Goal: Information Seeking & Learning: Find specific page/section

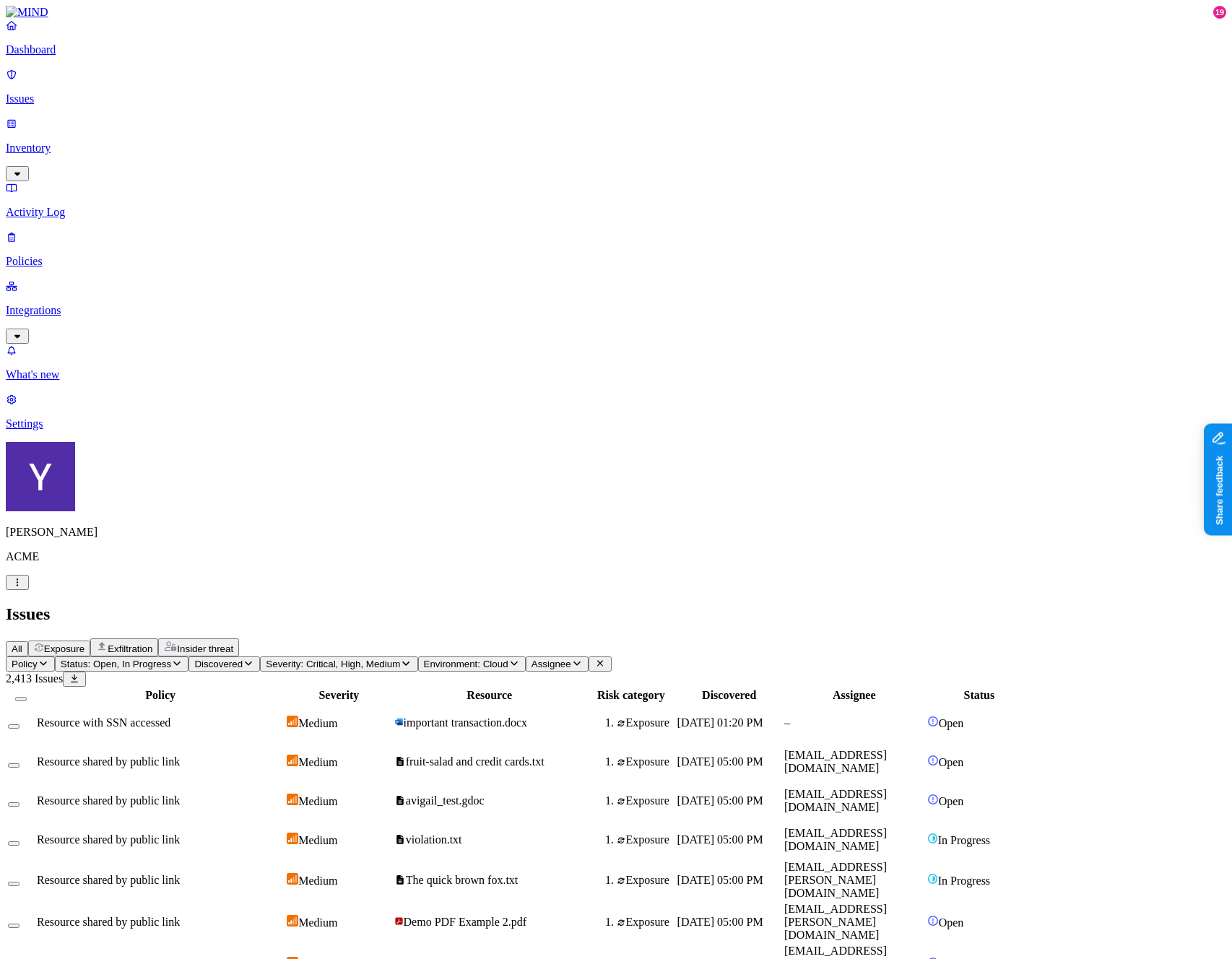
click at [102, 142] on p "Inventory" at bounding box center [615, 148] width 1220 height 13
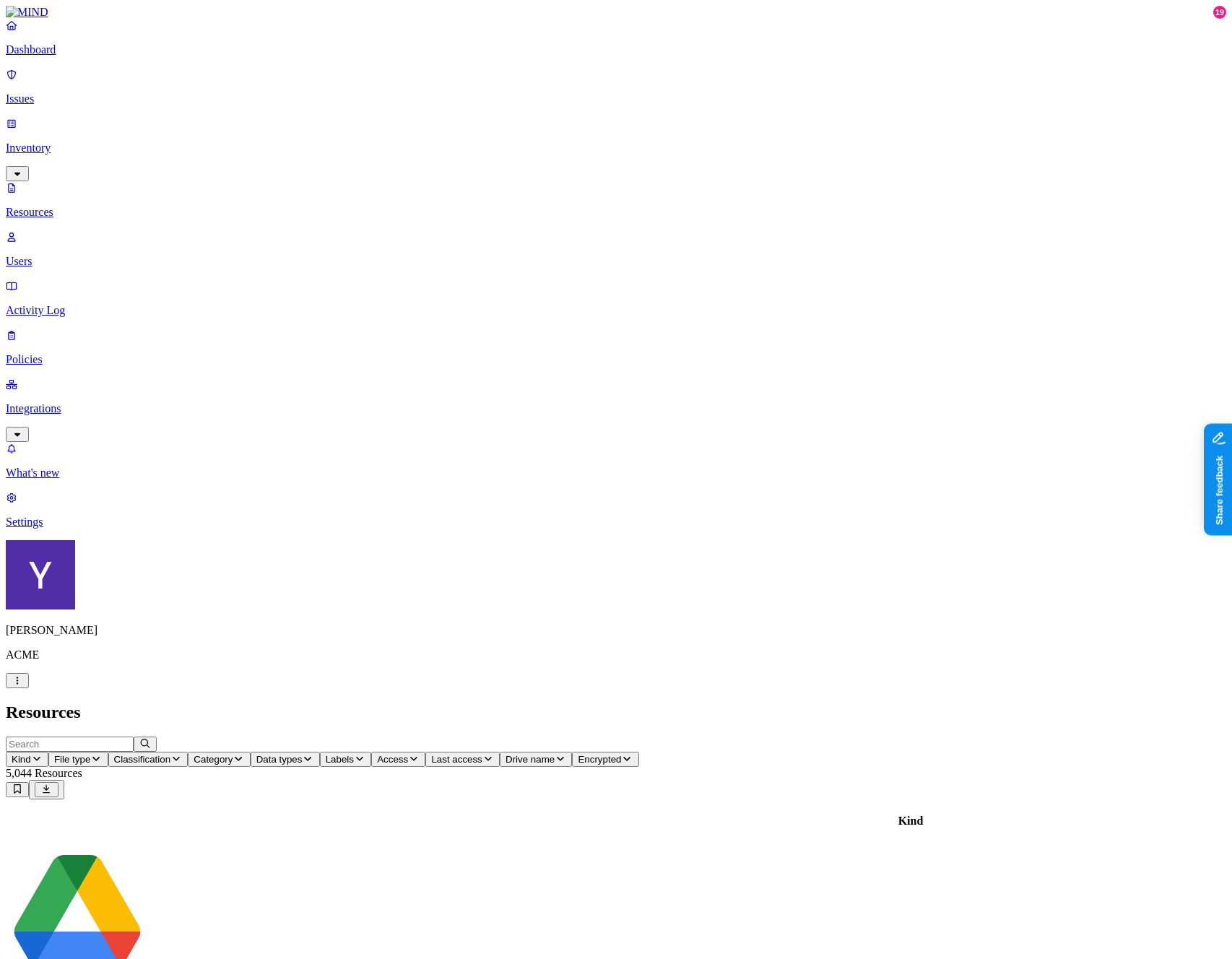
click at [134, 736] on input "text" at bounding box center [69, 743] width 127 height 15
click at [71, 142] on p "Inventory" at bounding box center [615, 148] width 1220 height 13
click at [68, 95] on p "Issues" at bounding box center [615, 99] width 1220 height 13
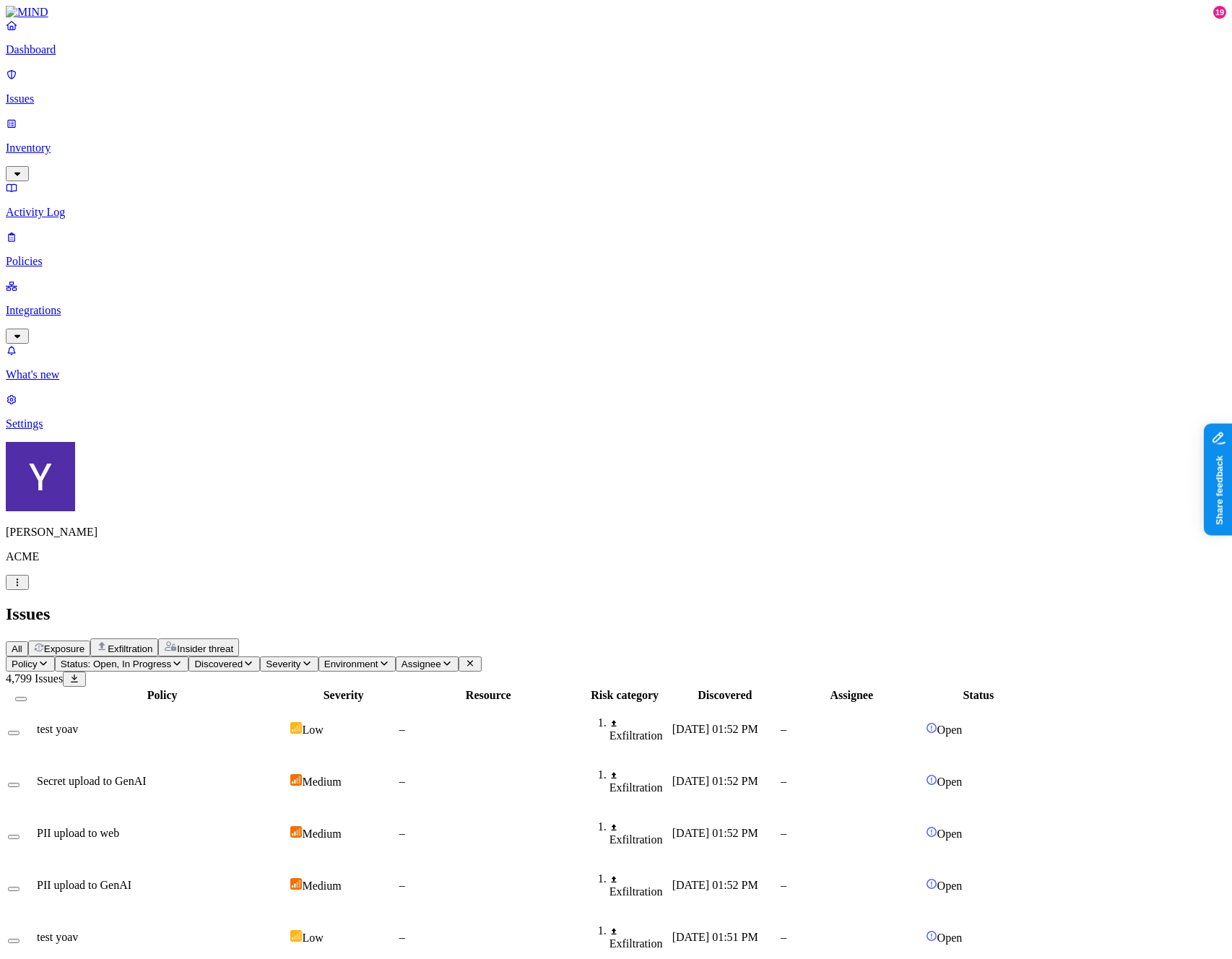
click at [85, 643] on span "Exposure" at bounding box center [64, 649] width 40 height 11
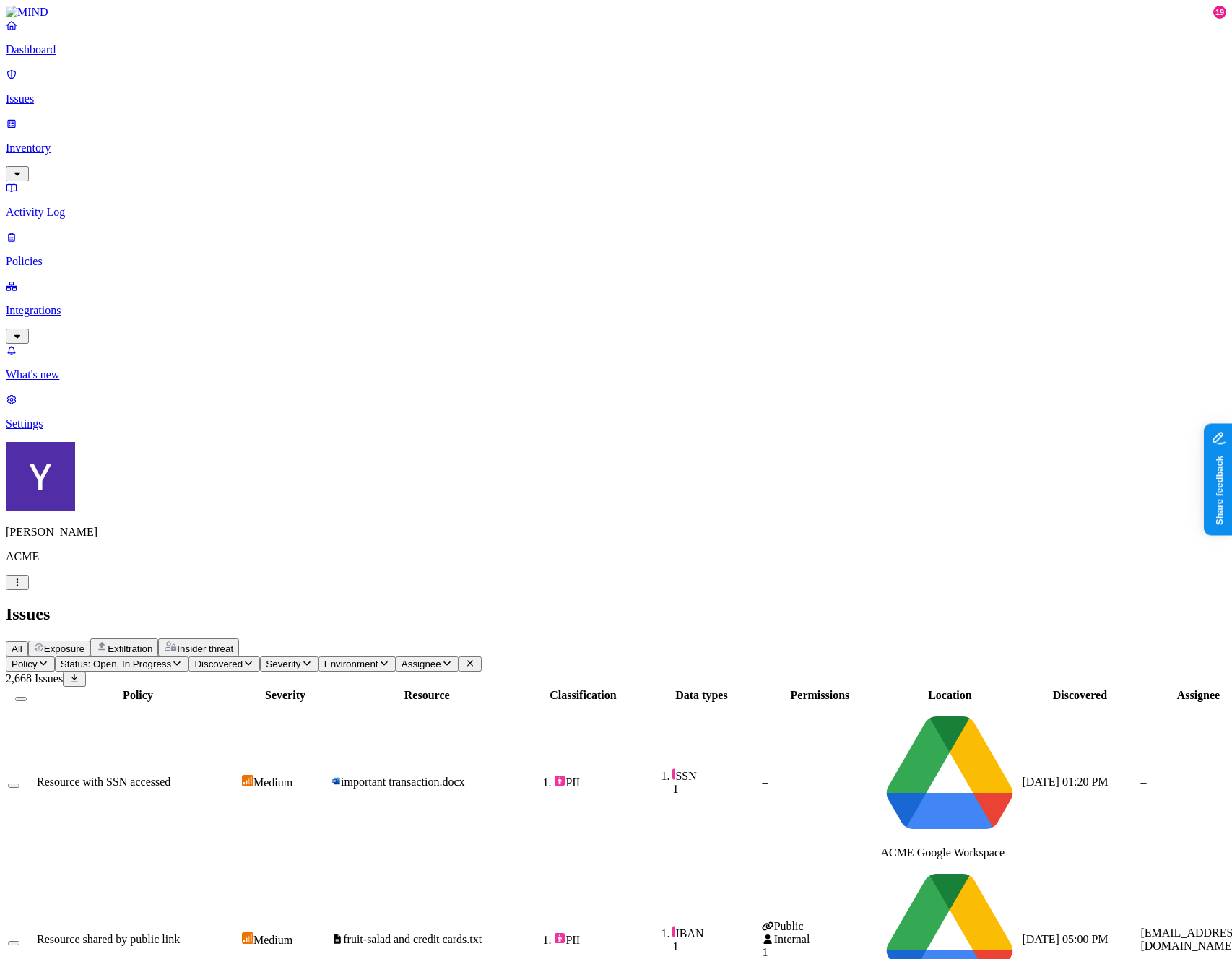
click at [233, 643] on span "Insider threat" at bounding box center [205, 649] width 56 height 11
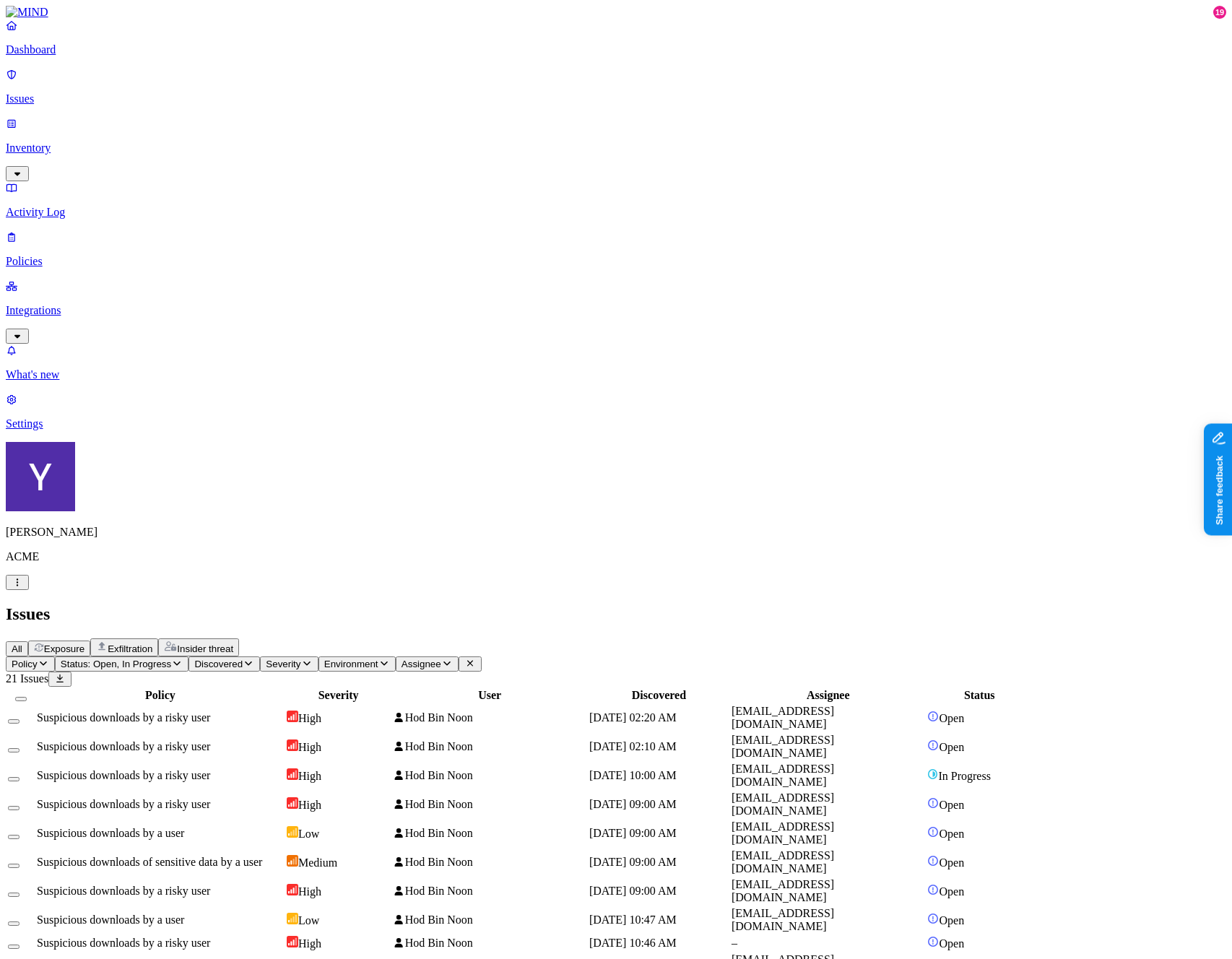
click at [72, 126] on link "Inventory" at bounding box center [615, 148] width 1220 height 62
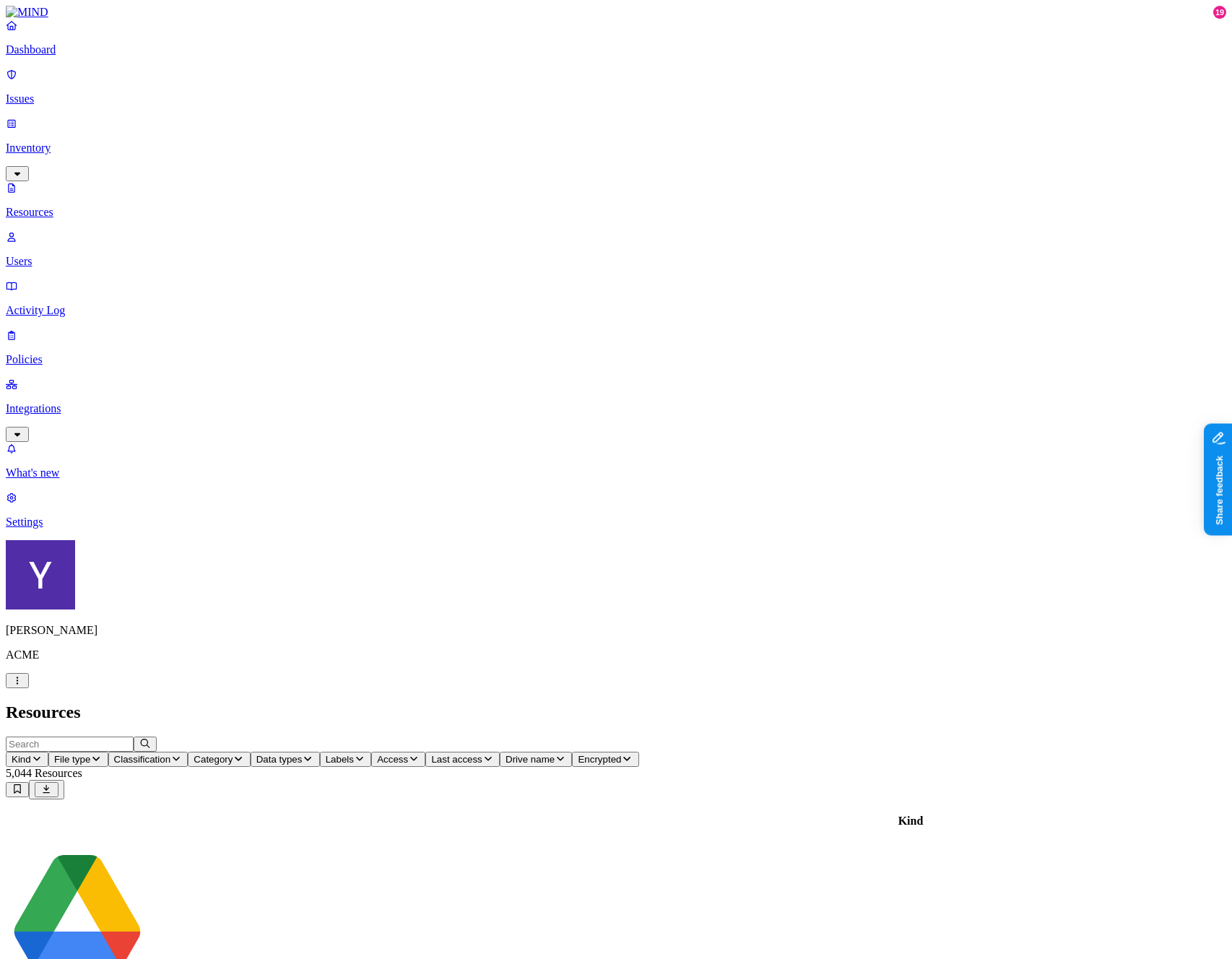
click at [134, 736] on input "text" at bounding box center [69, 743] width 127 height 15
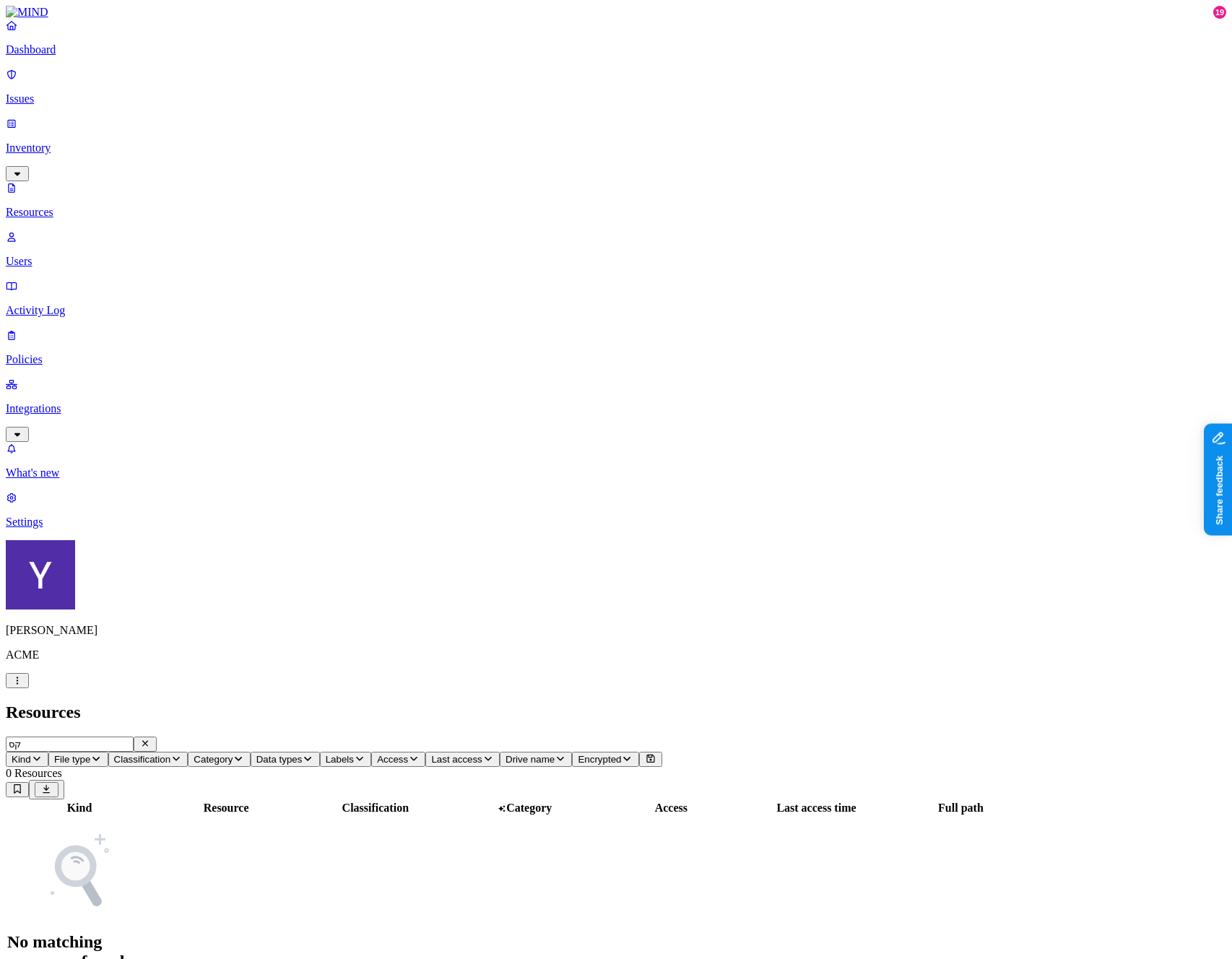
type input "ק"
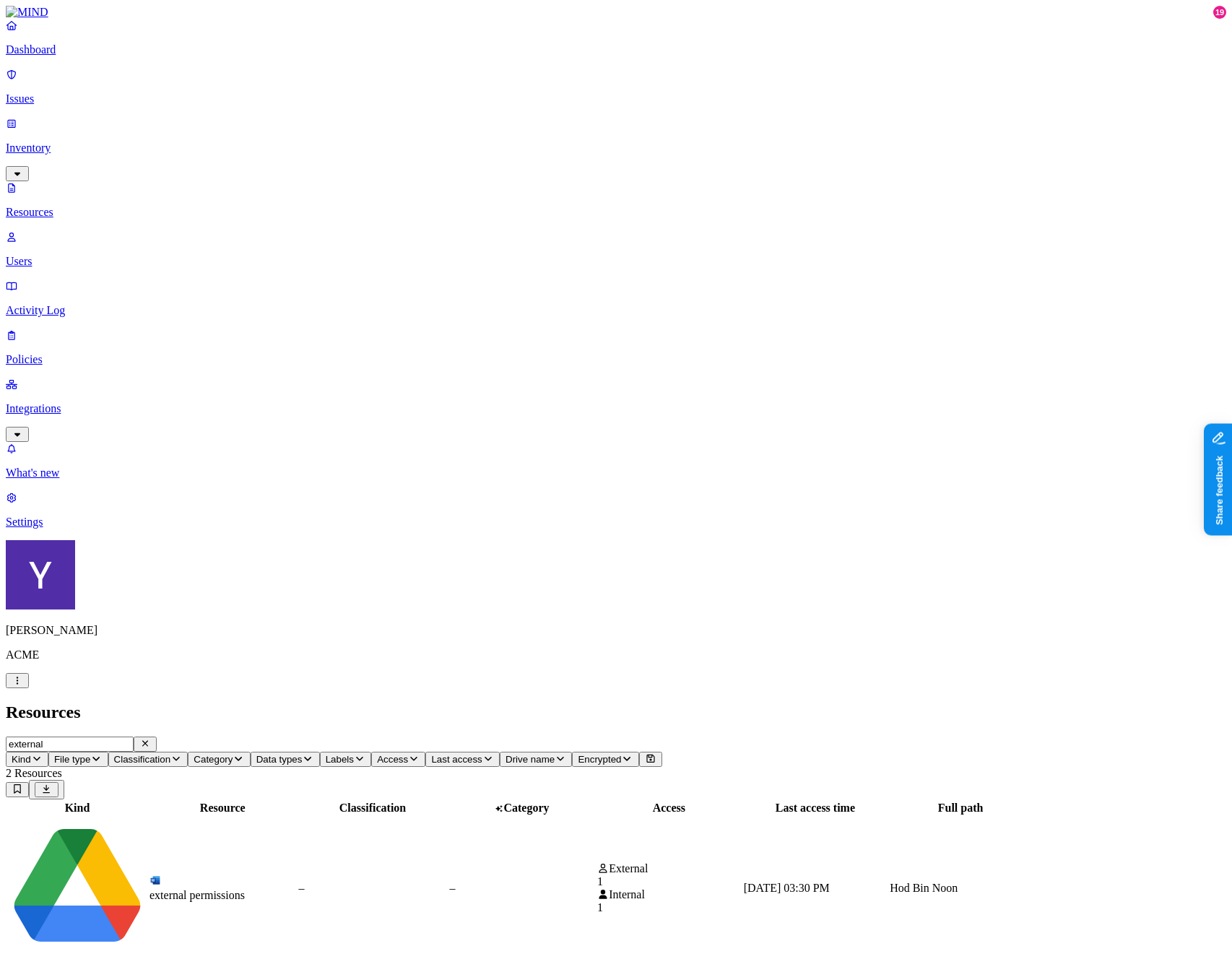
type input "external"
click at [171, 753] on span "Classification" at bounding box center [142, 759] width 57 height 11
click at [90, 753] on span "File type" at bounding box center [73, 759] width 36 height 11
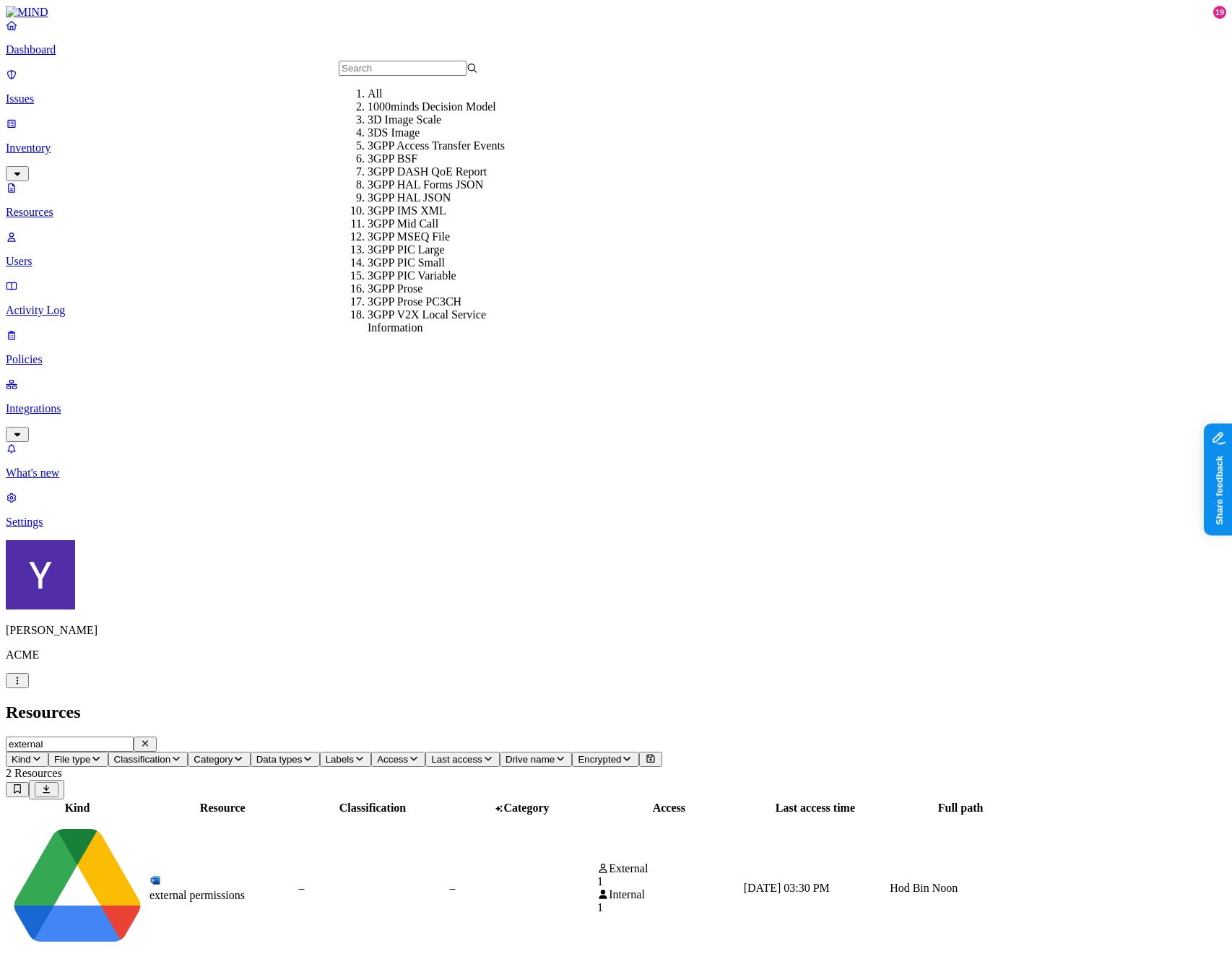
click at [590, 736] on div "external Kind File type Classification Category Data types Labels Access Last a…" at bounding box center [615, 920] width 1220 height 368
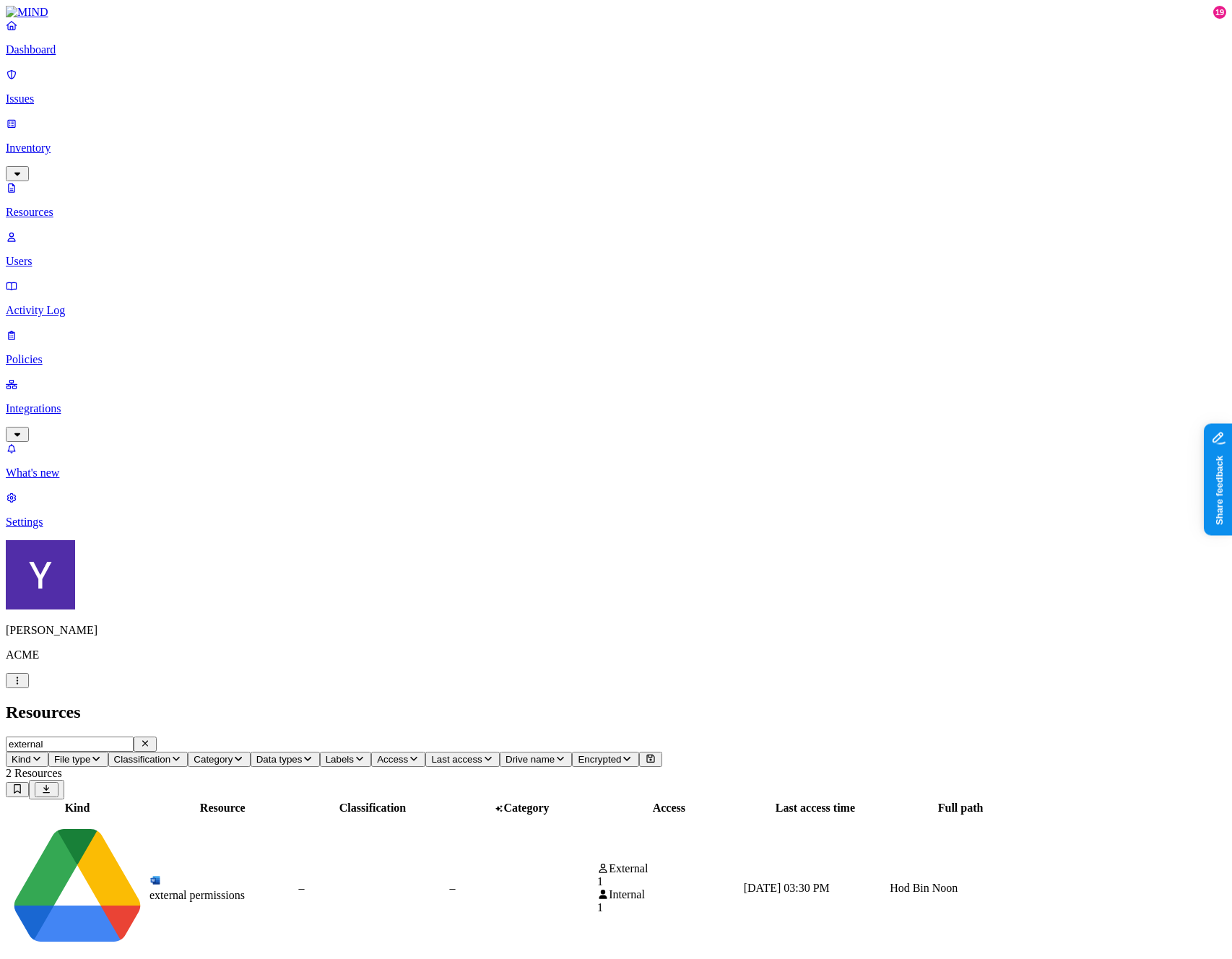
click at [302, 753] on span "Data types" at bounding box center [279, 759] width 46 height 11
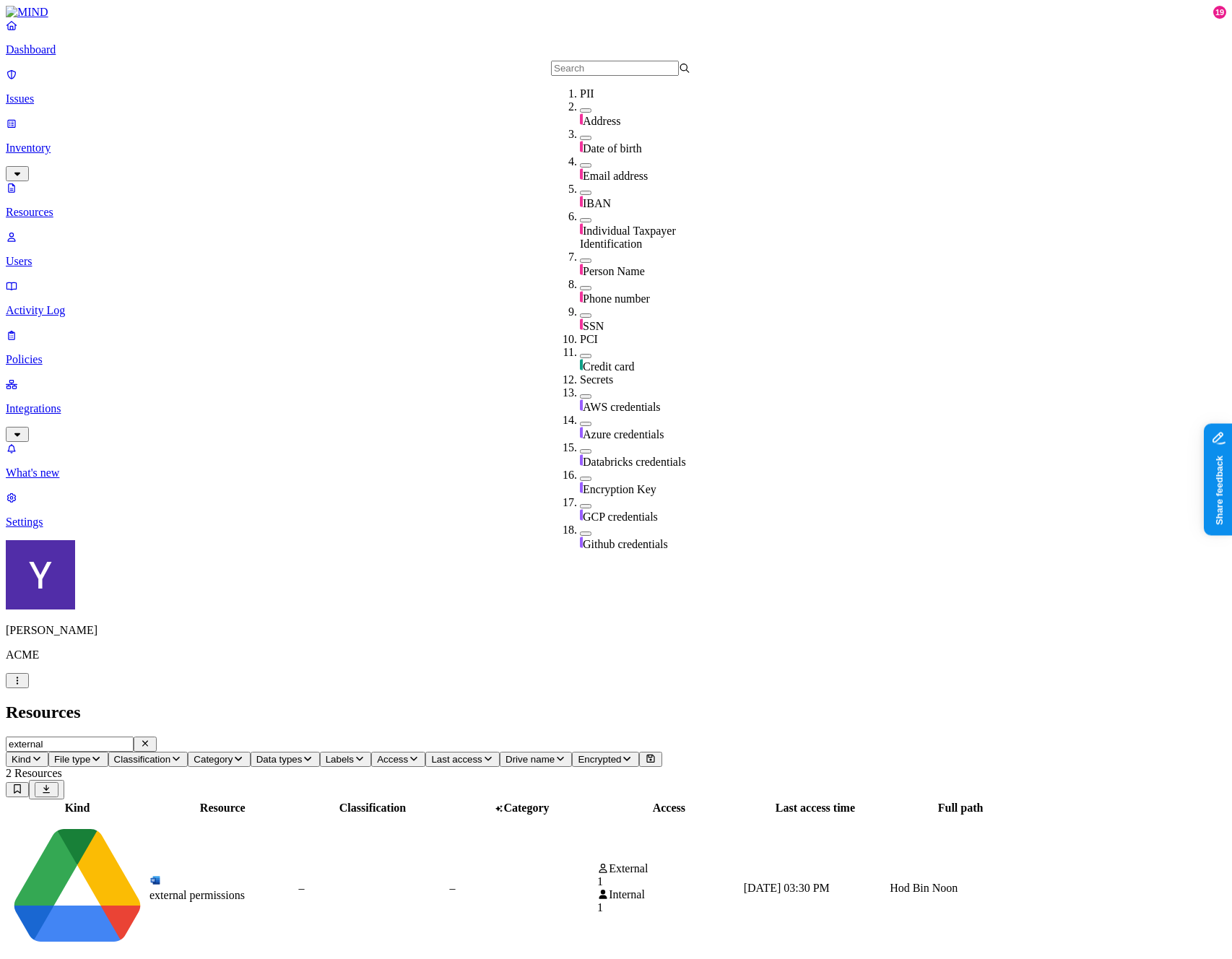
click at [365, 753] on icon "button" at bounding box center [359, 758] width 12 height 9
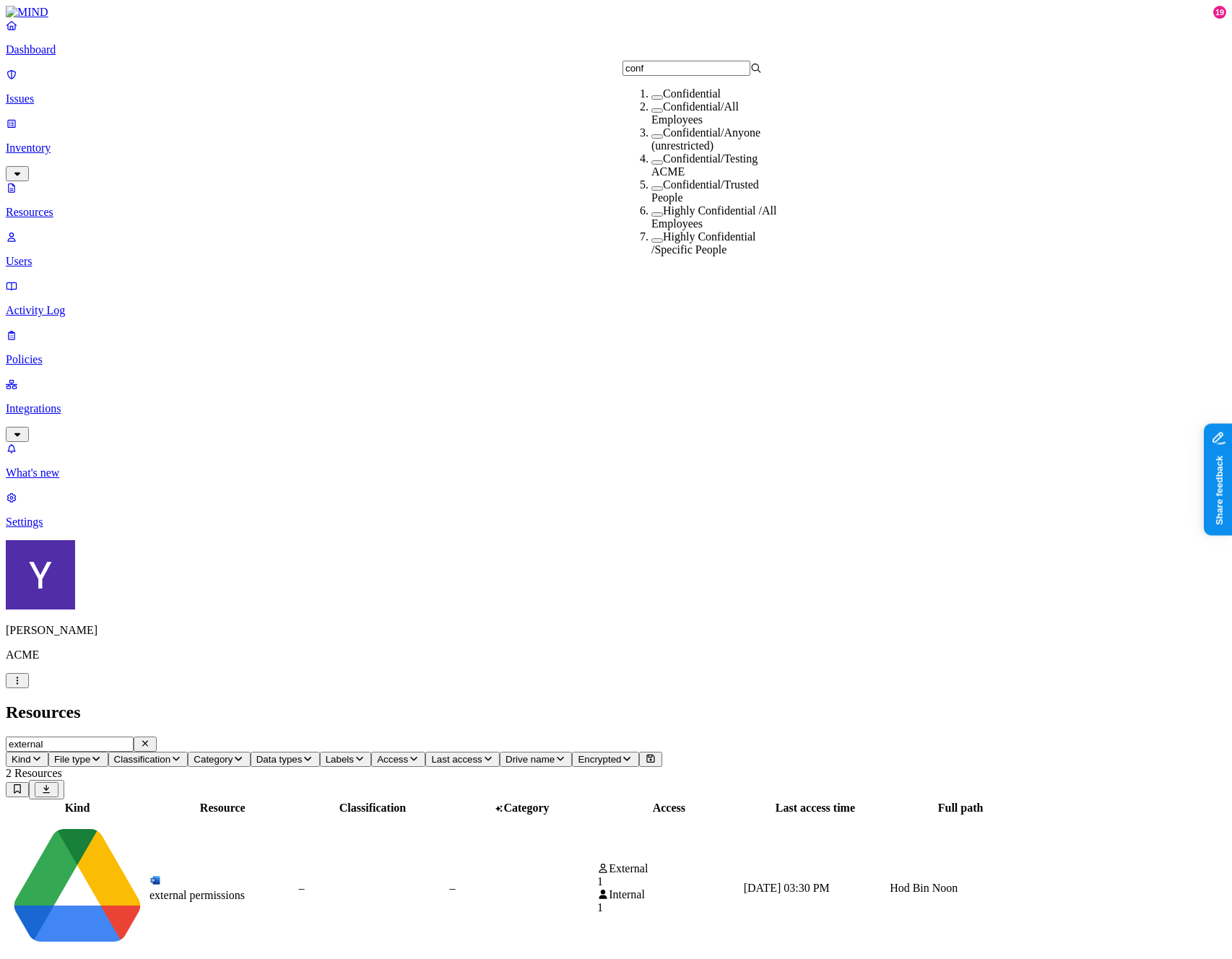
type input "confi"
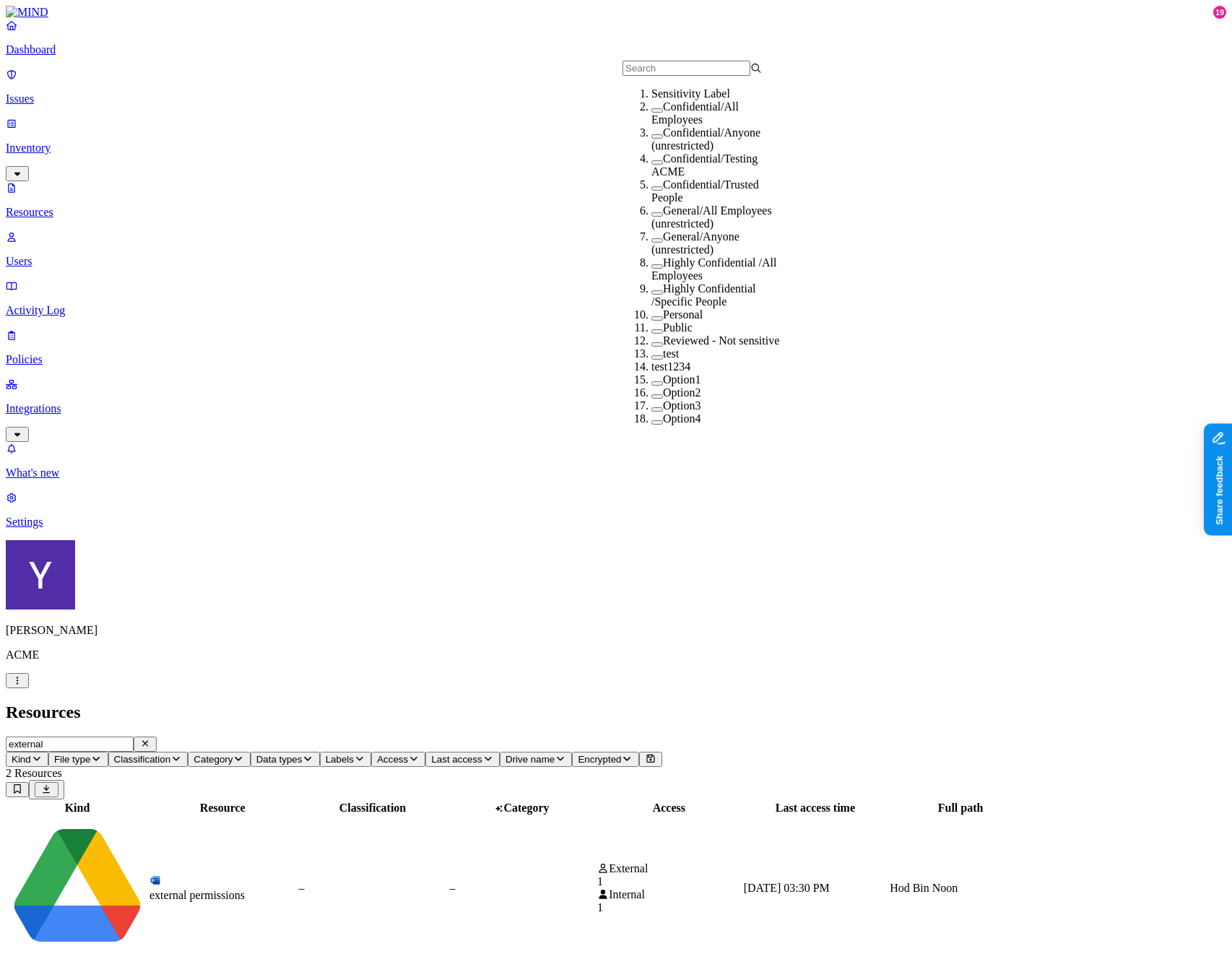
click at [419, 753] on icon "button" at bounding box center [413, 758] width 12 height 9
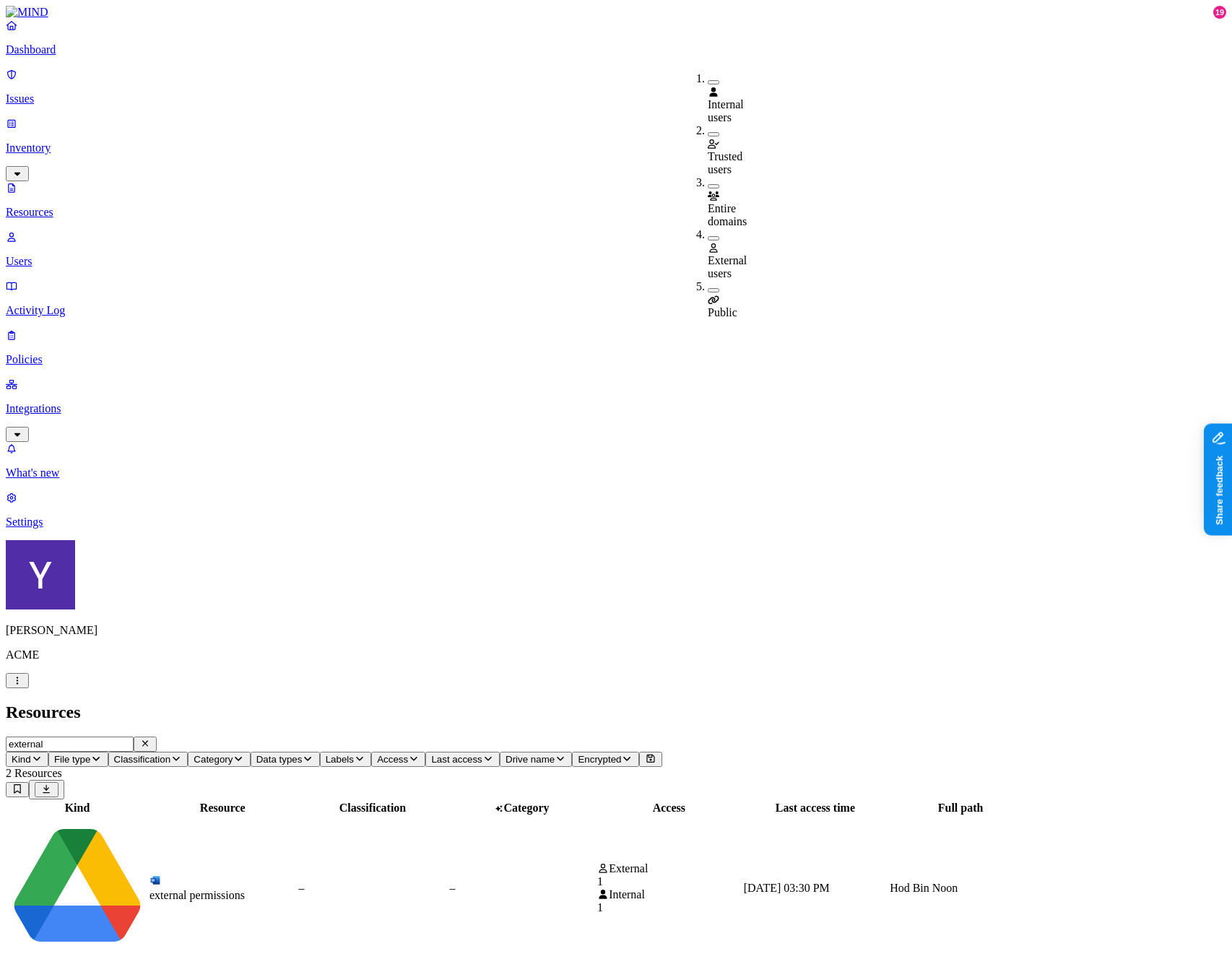
click at [500, 752] on button "Last access" at bounding box center [462, 759] width 75 height 15
click at [99, 93] on p "Issues" at bounding box center [615, 99] width 1220 height 13
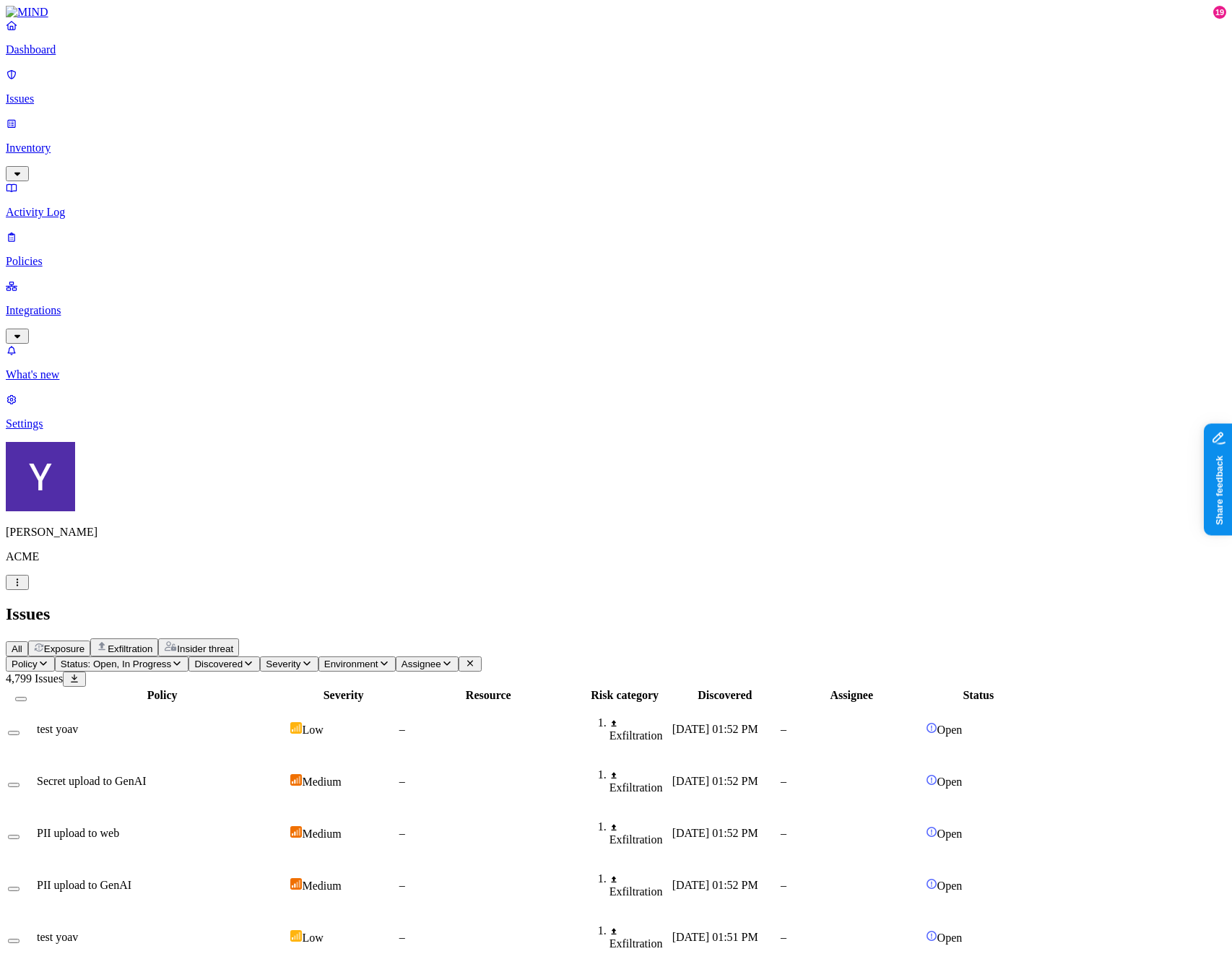
click at [49, 659] on icon "button" at bounding box center [43, 663] width 12 height 9
type input "policy"
click at [755, 638] on div "All Exposure Exfiltration Insider threat" at bounding box center [615, 647] width 1220 height 18
click at [49, 659] on icon "button" at bounding box center [43, 663] width 12 height 9
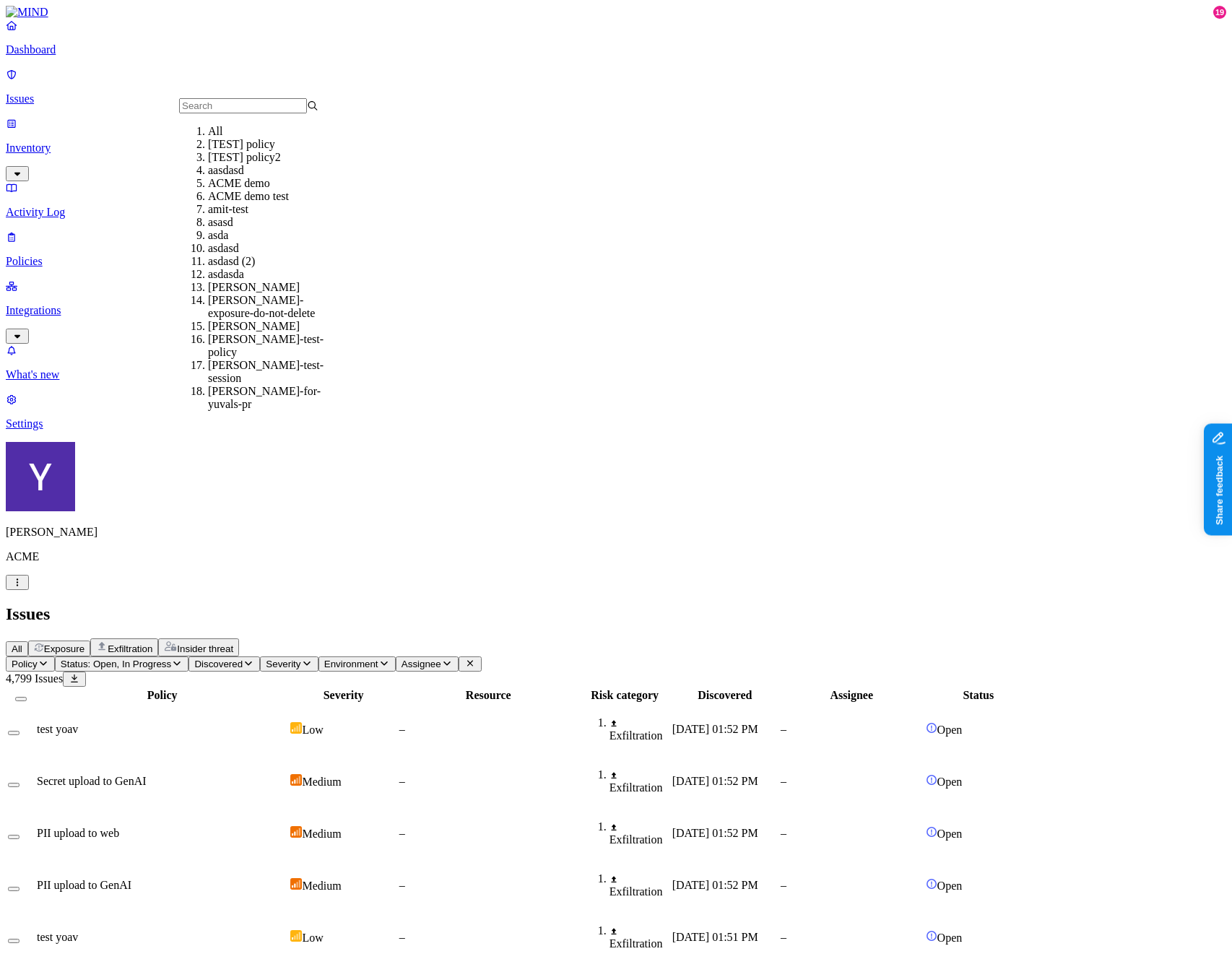
click at [243, 659] on span "Discovered" at bounding box center [217, 664] width 48 height 11
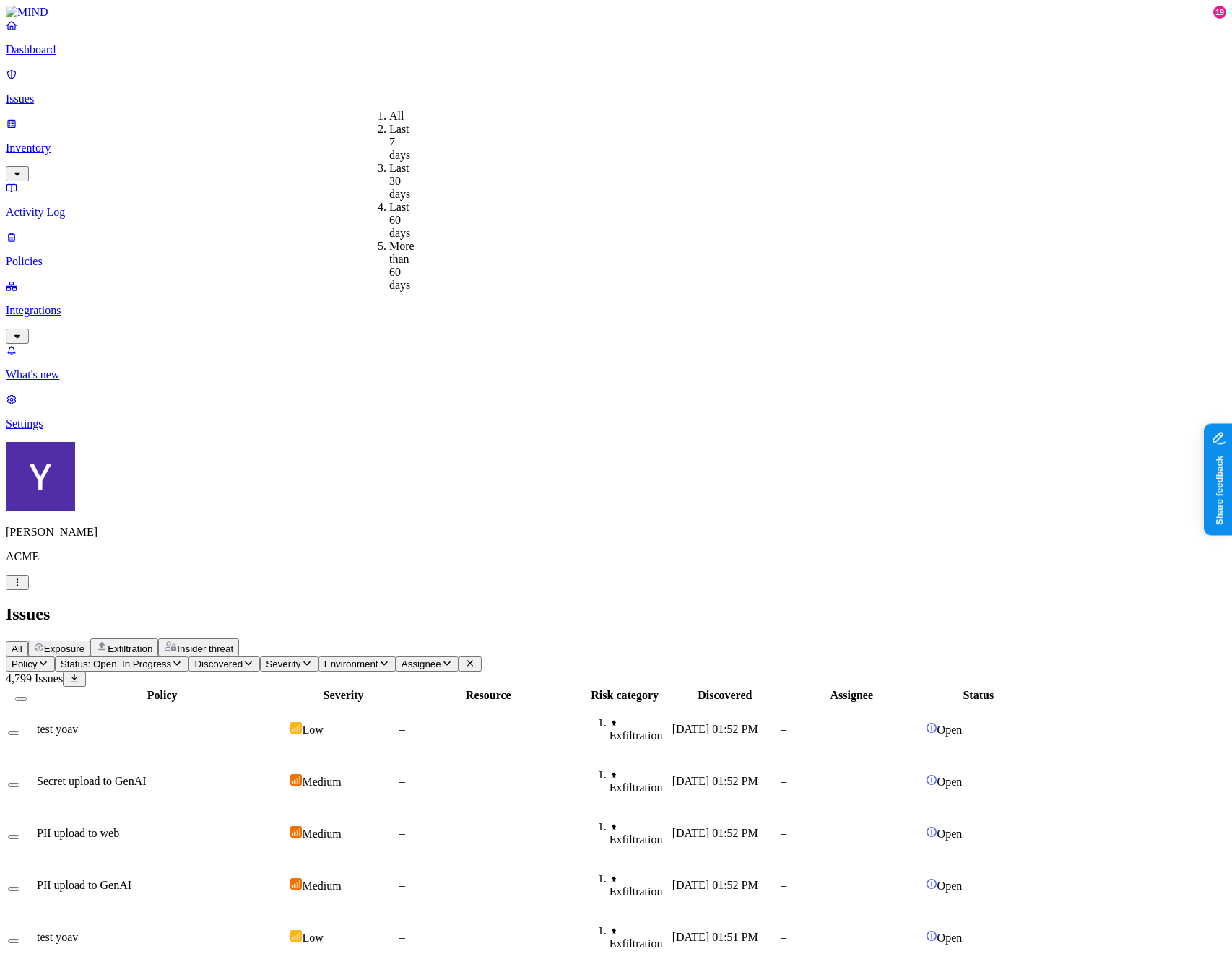
click at [318, 656] on button "Severity" at bounding box center [288, 663] width 57 height 15
click at [379, 659] on span "Environment" at bounding box center [351, 664] width 55 height 11
click at [459, 656] on button "Assignee" at bounding box center [427, 663] width 63 height 15
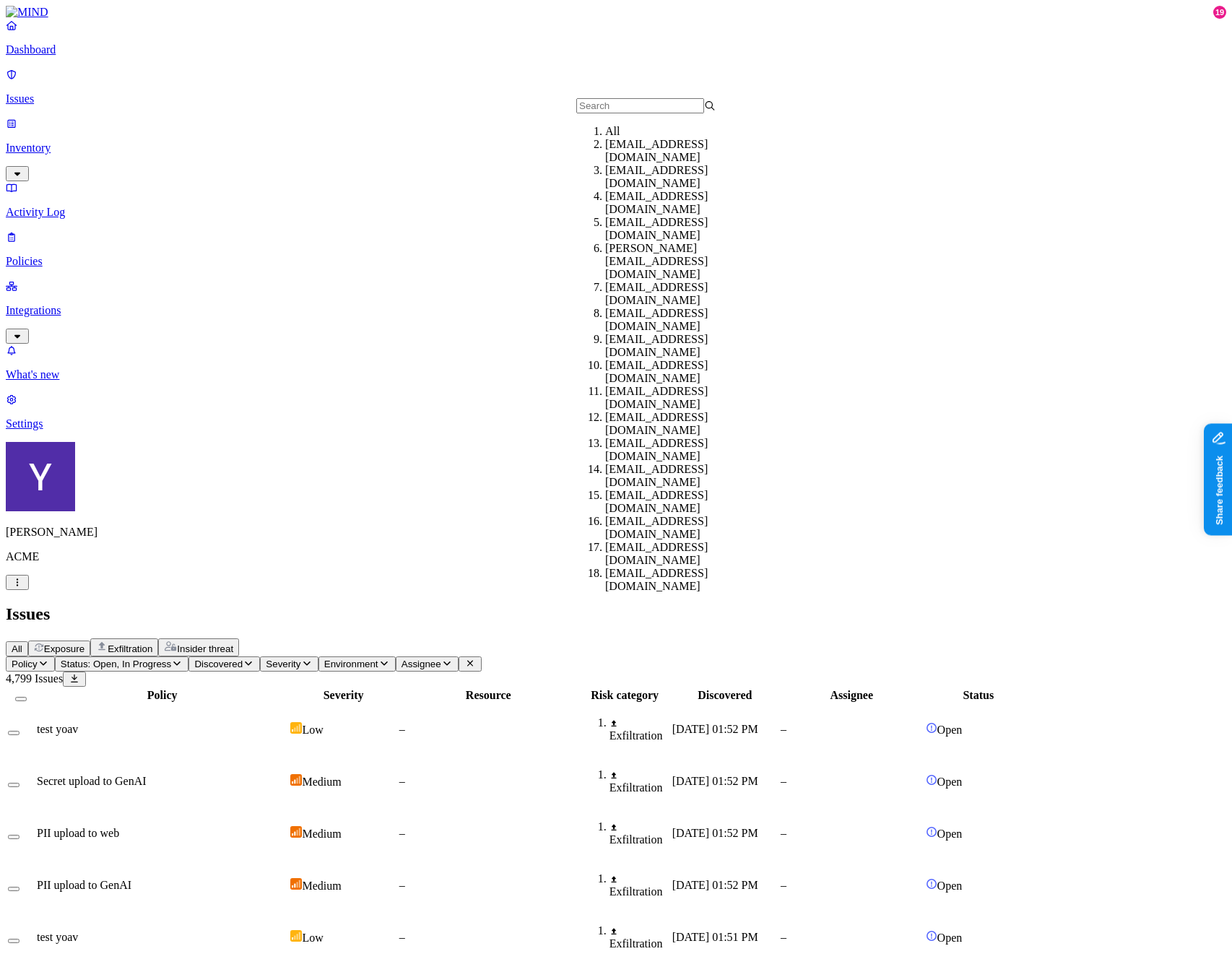
click at [85, 643] on span "Exposure" at bounding box center [64, 649] width 40 height 11
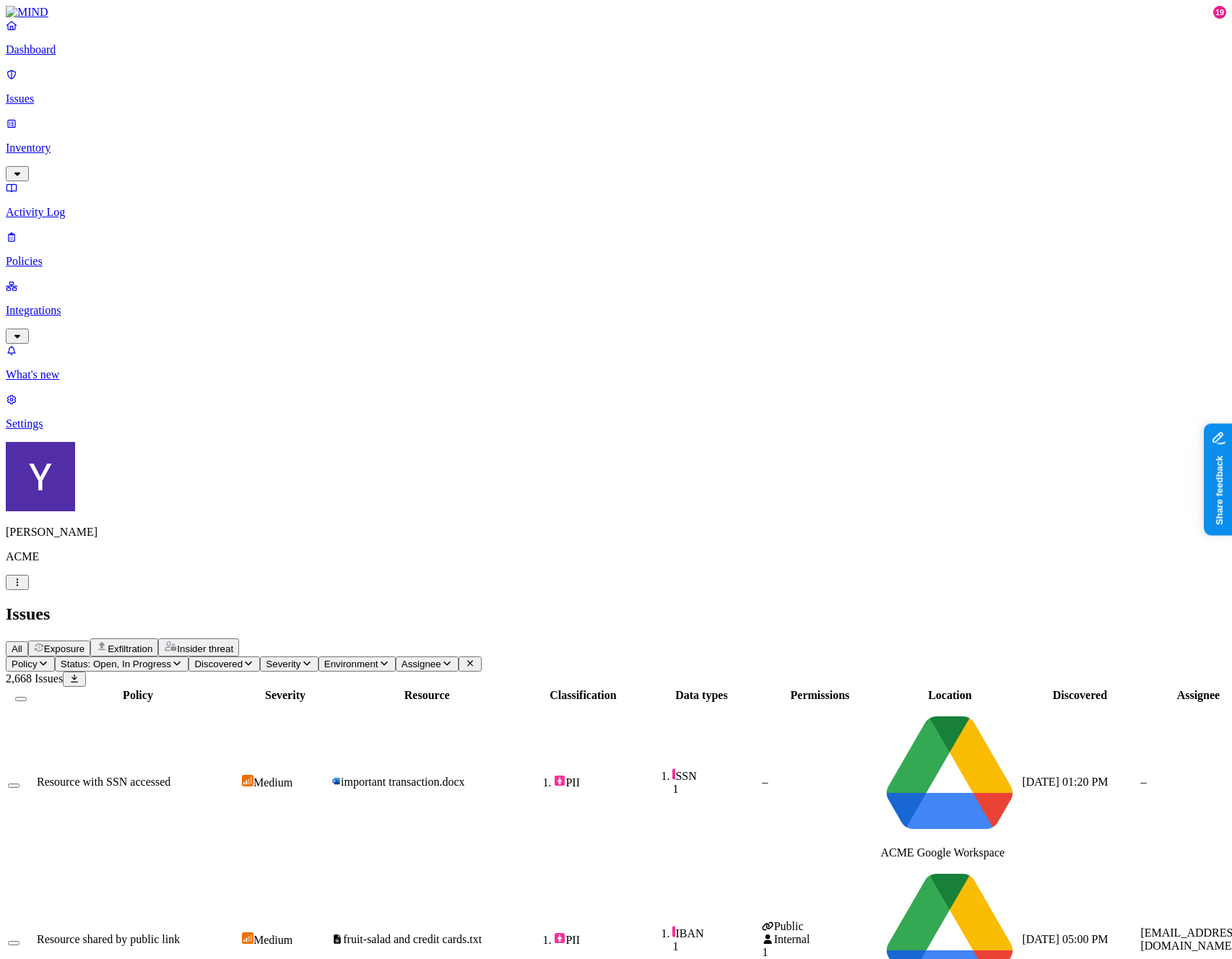
click at [459, 656] on button "Assignee" at bounding box center [427, 663] width 63 height 15
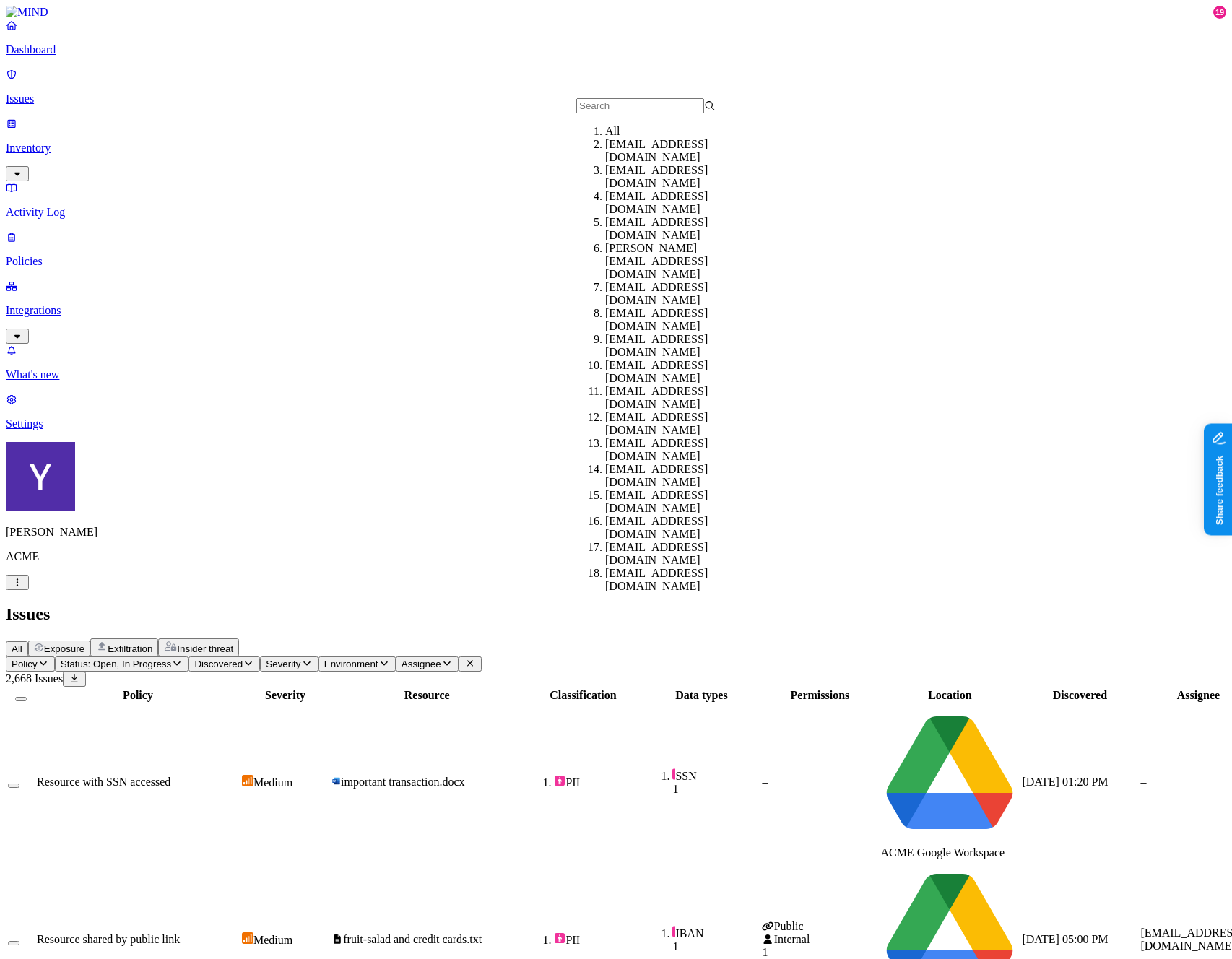
click at [604, 106] on input "text" at bounding box center [640, 106] width 127 height 15
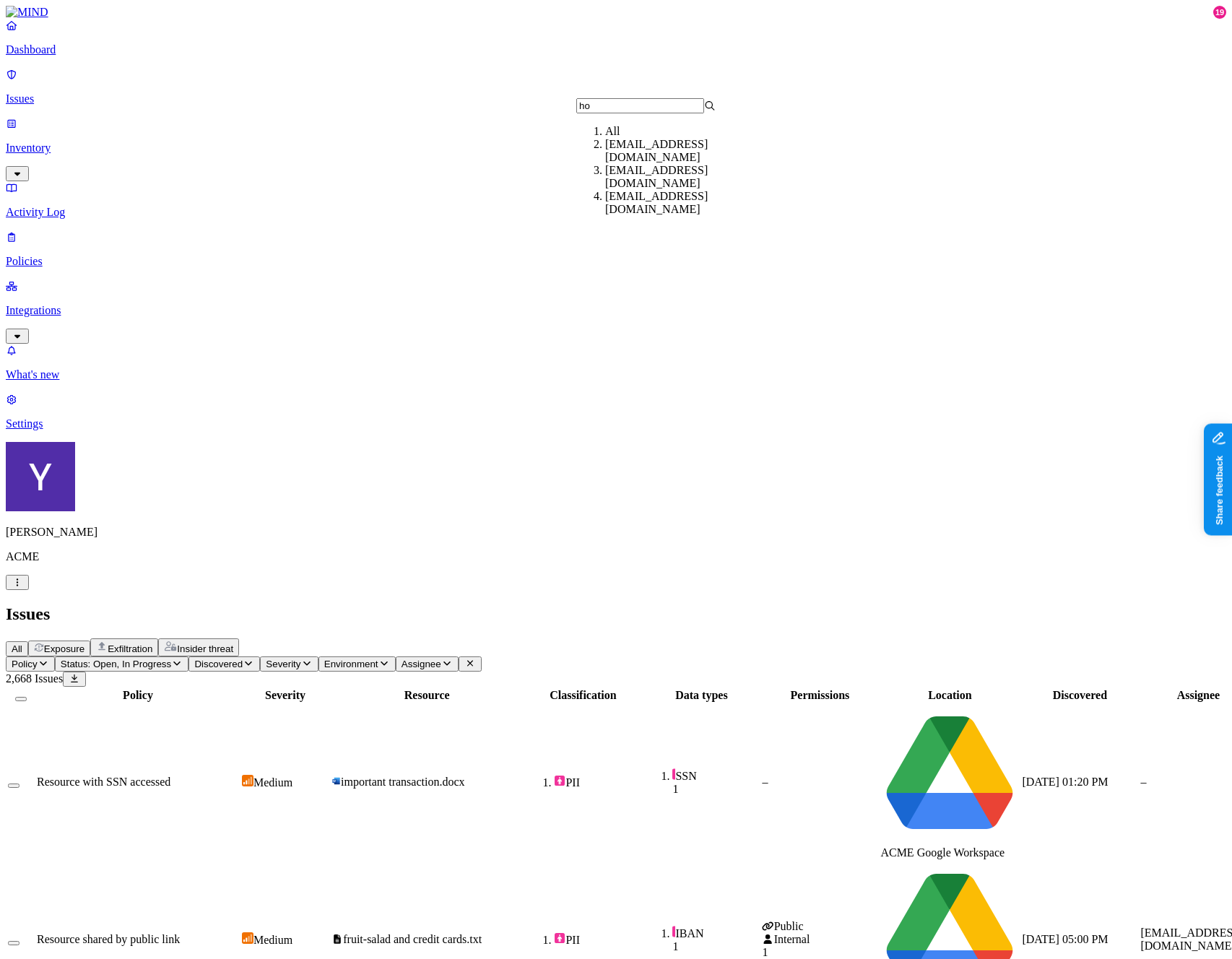
type input "hod"
click at [233, 643] on span "Insider threat" at bounding box center [205, 649] width 56 height 11
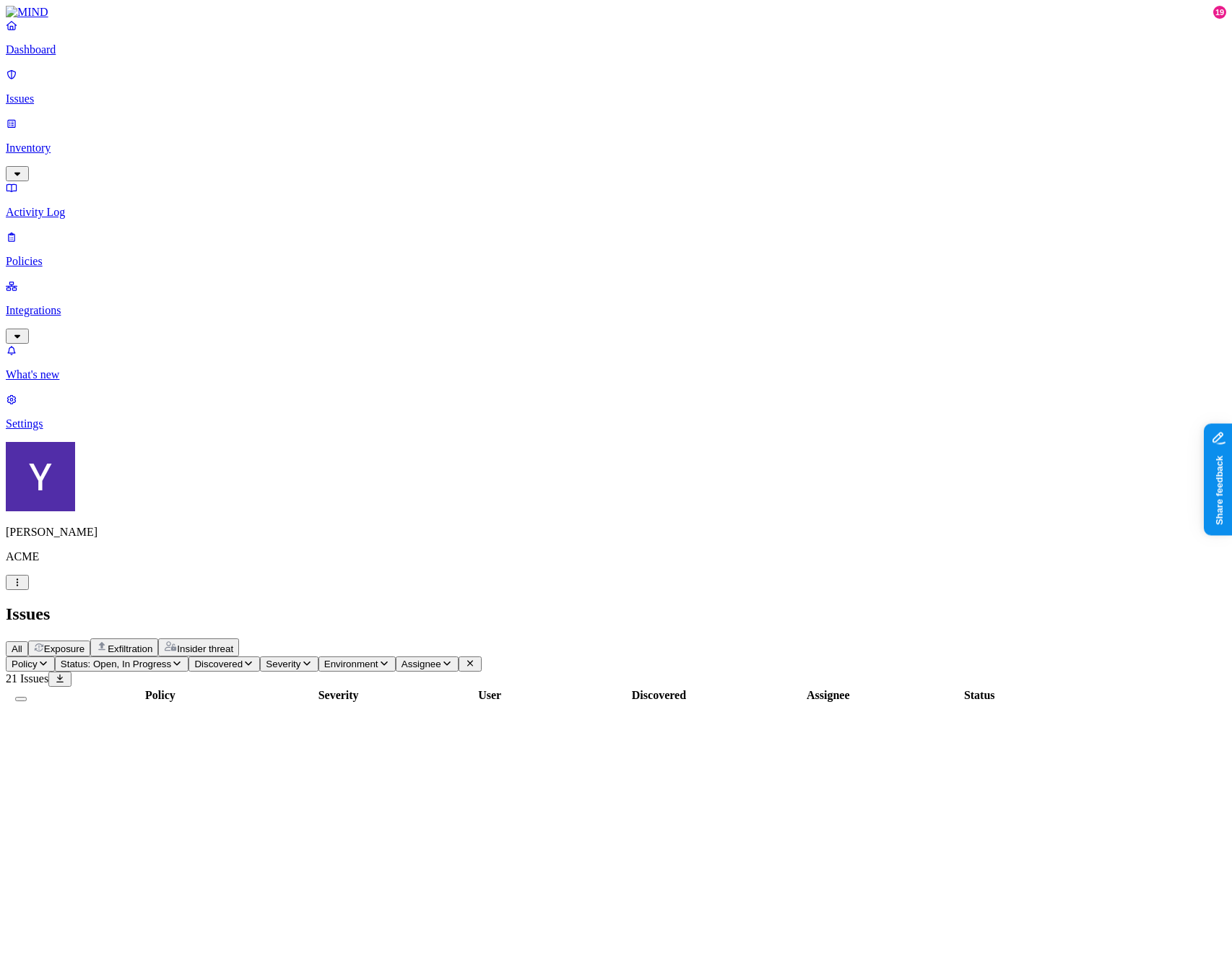
click at [158, 638] on button "Exfiltration" at bounding box center [124, 647] width 68 height 18
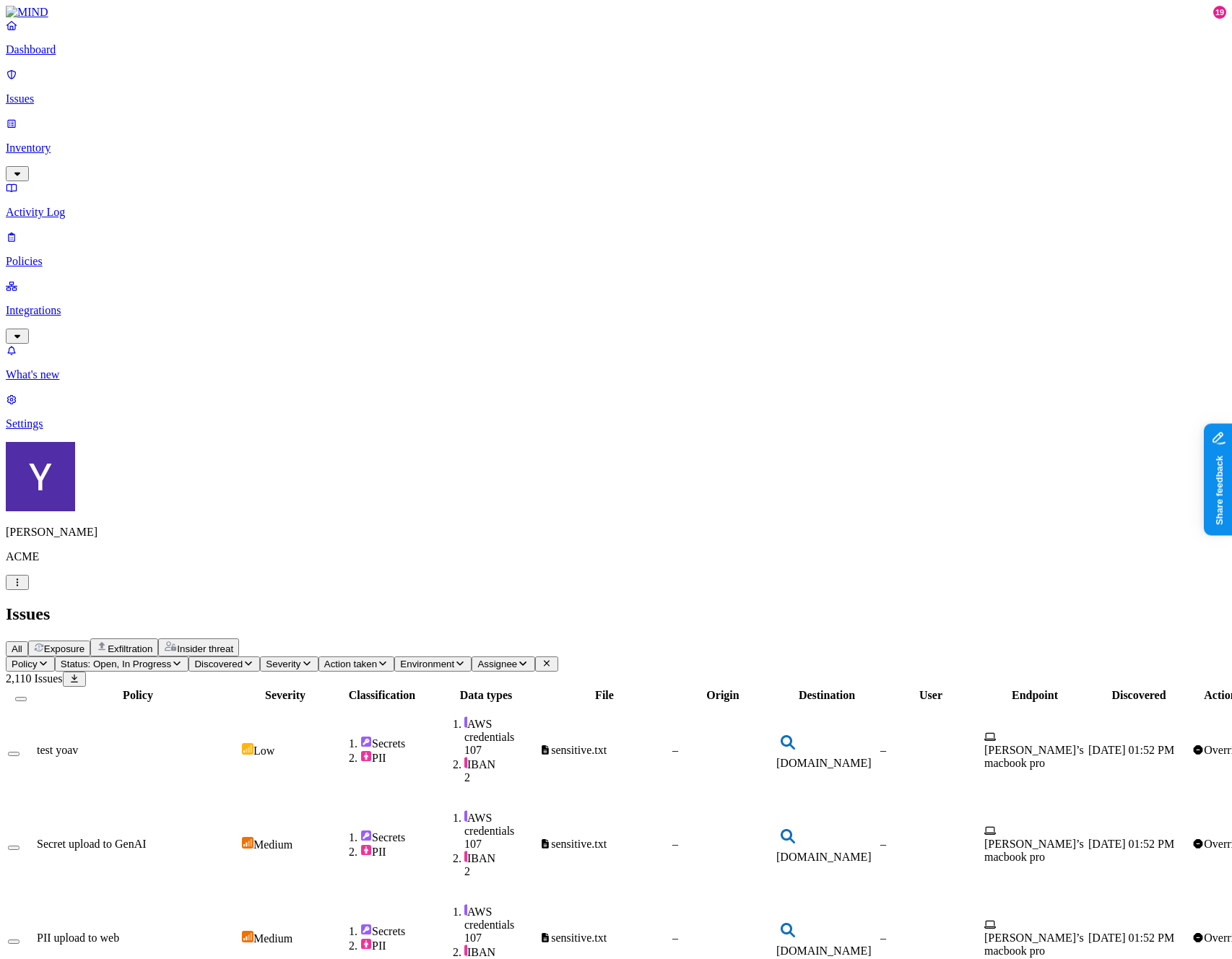
click at [99, 142] on p "Inventory" at bounding box center [615, 148] width 1220 height 13
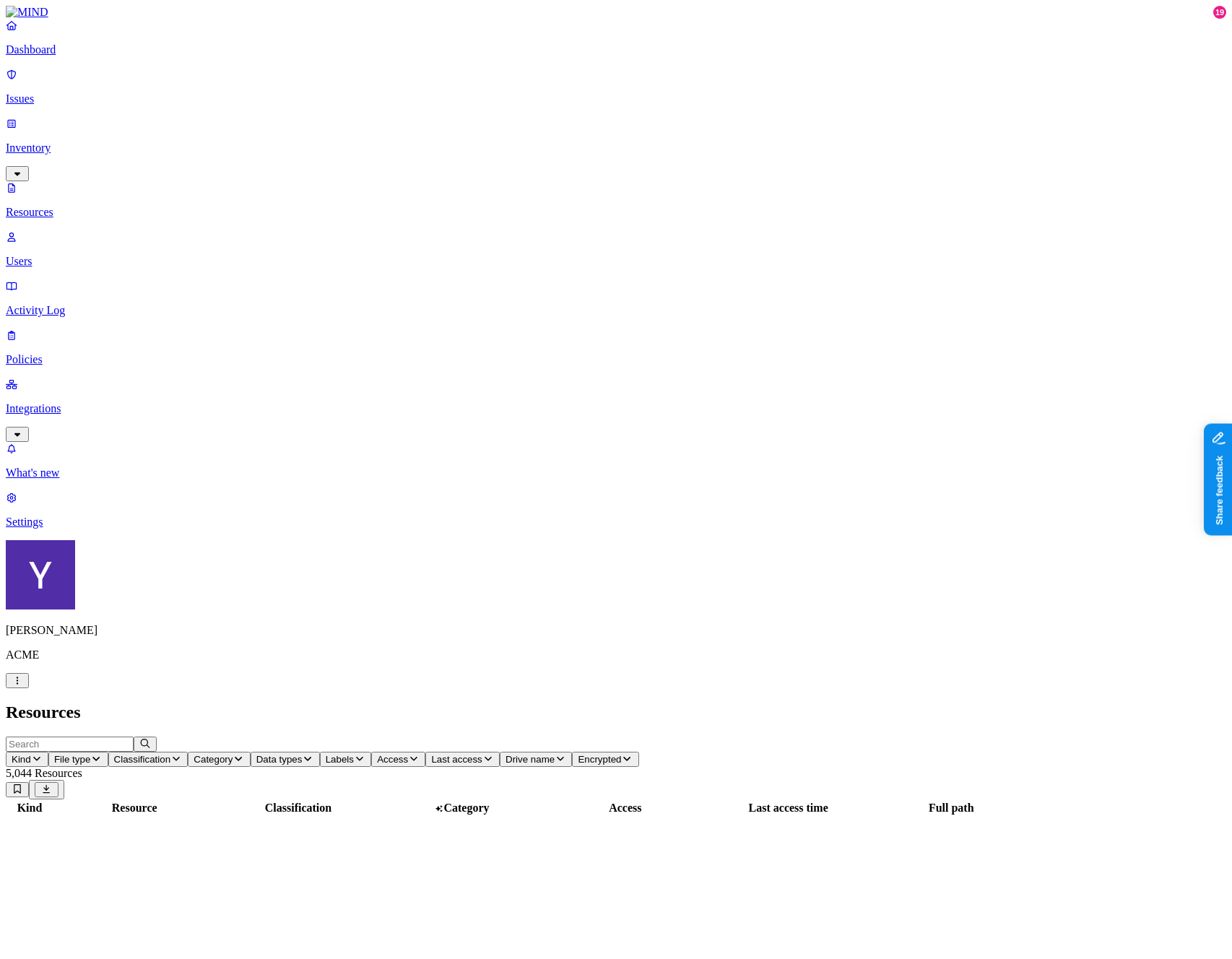
click at [92, 255] on p "Users" at bounding box center [615, 261] width 1220 height 13
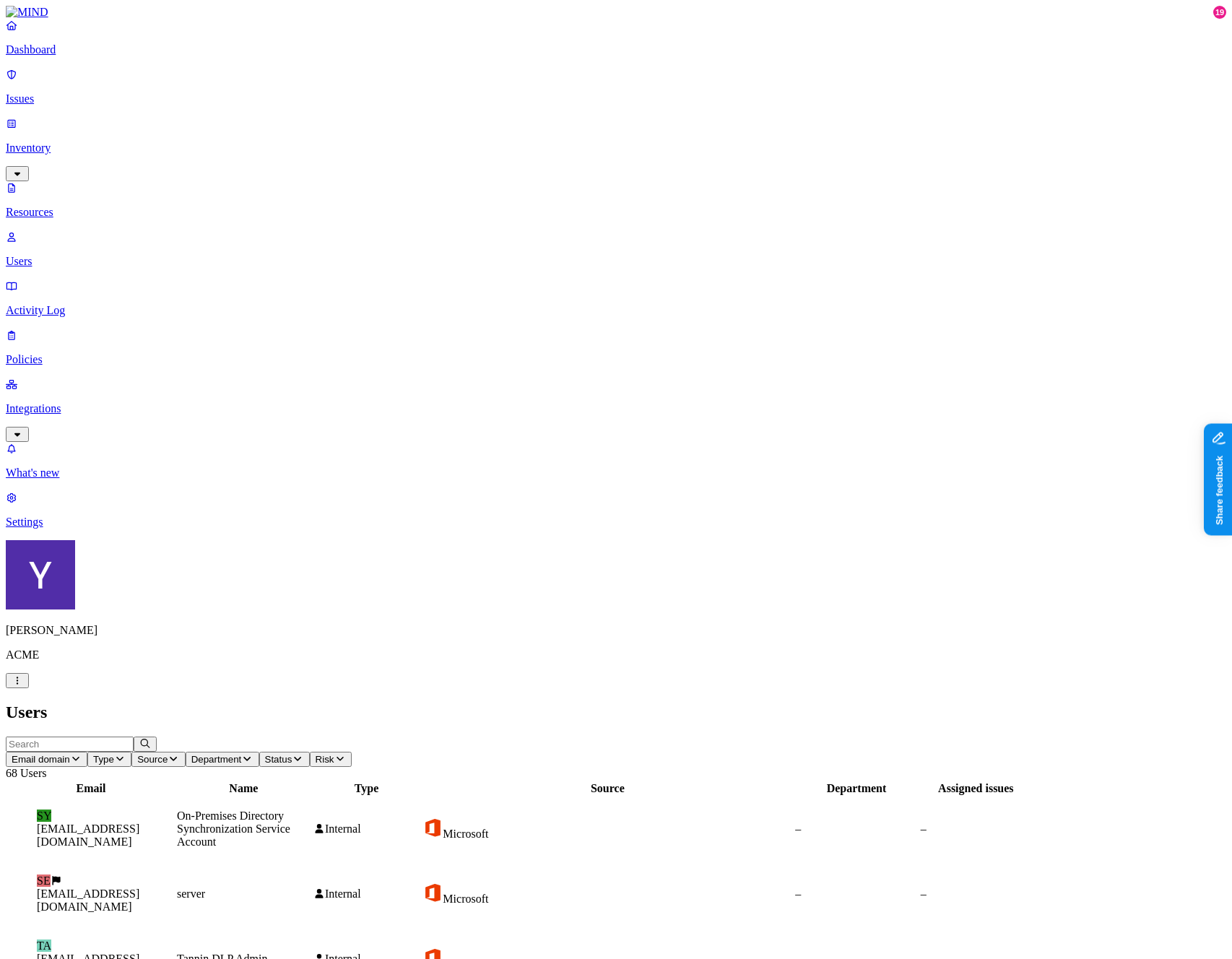
click at [134, 736] on input "text" at bounding box center [69, 743] width 127 height 15
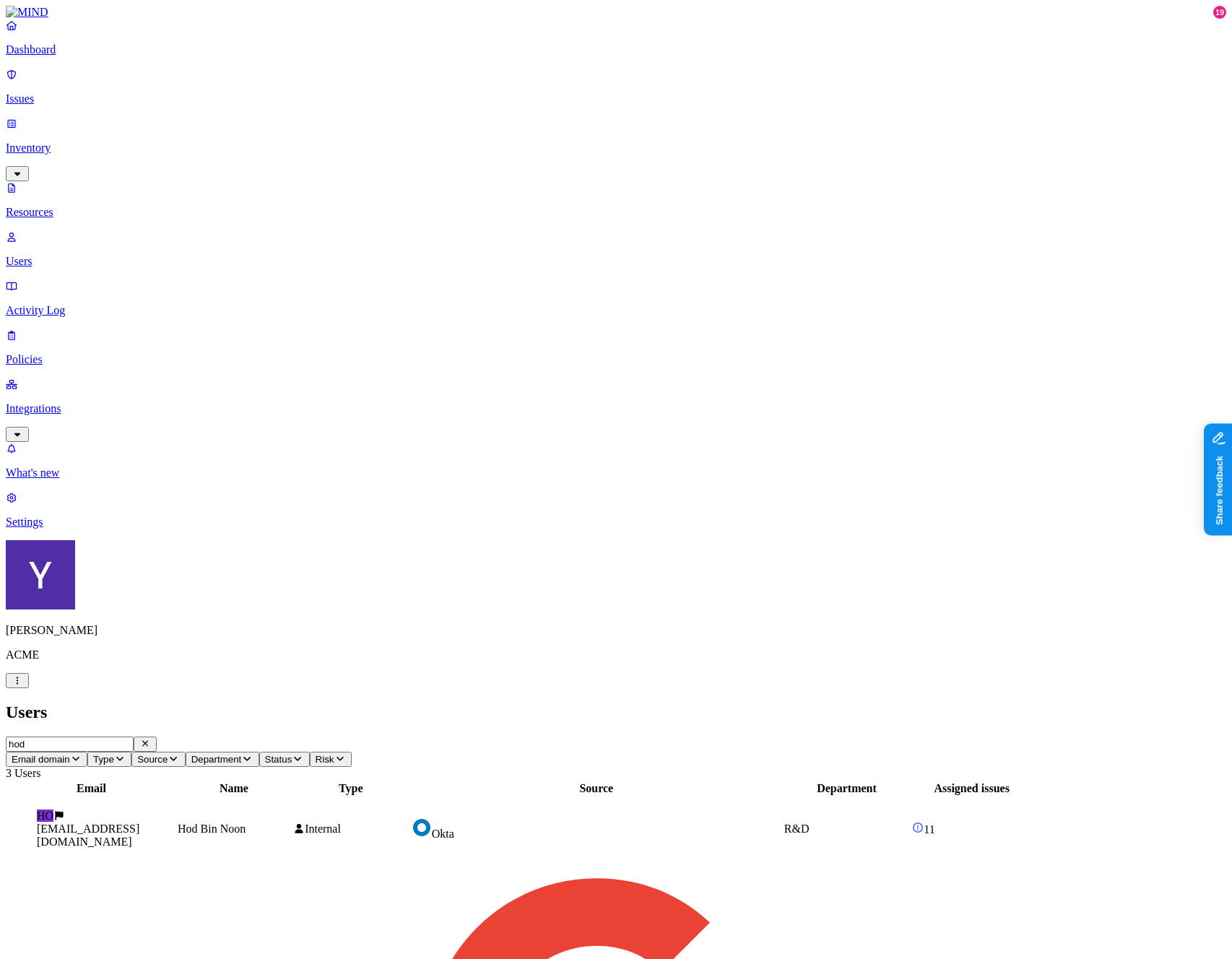
type input "hod"
click at [86, 304] on p "Activity Log" at bounding box center [615, 310] width 1220 height 13
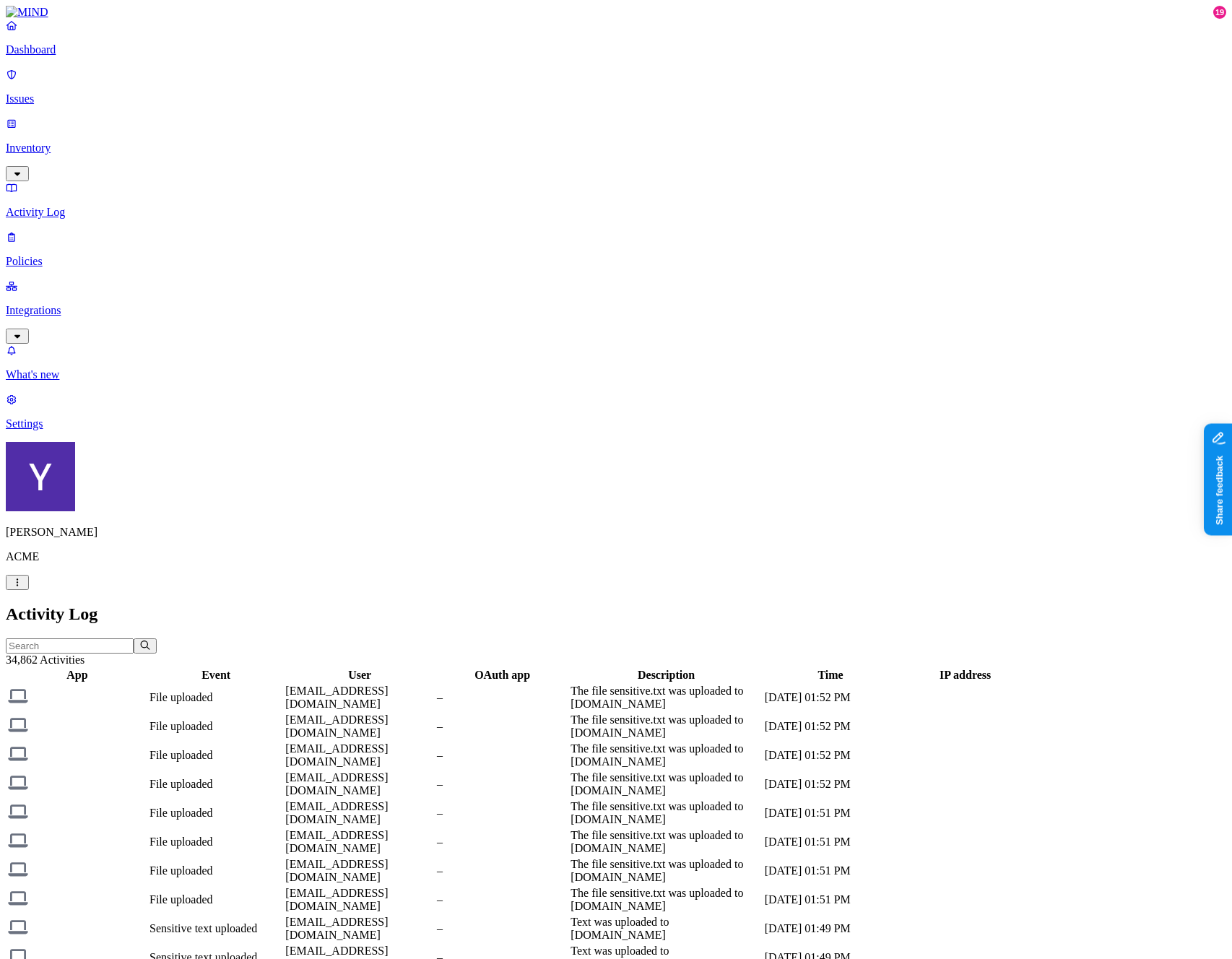
click at [134, 638] on input "text" at bounding box center [69, 645] width 127 height 15
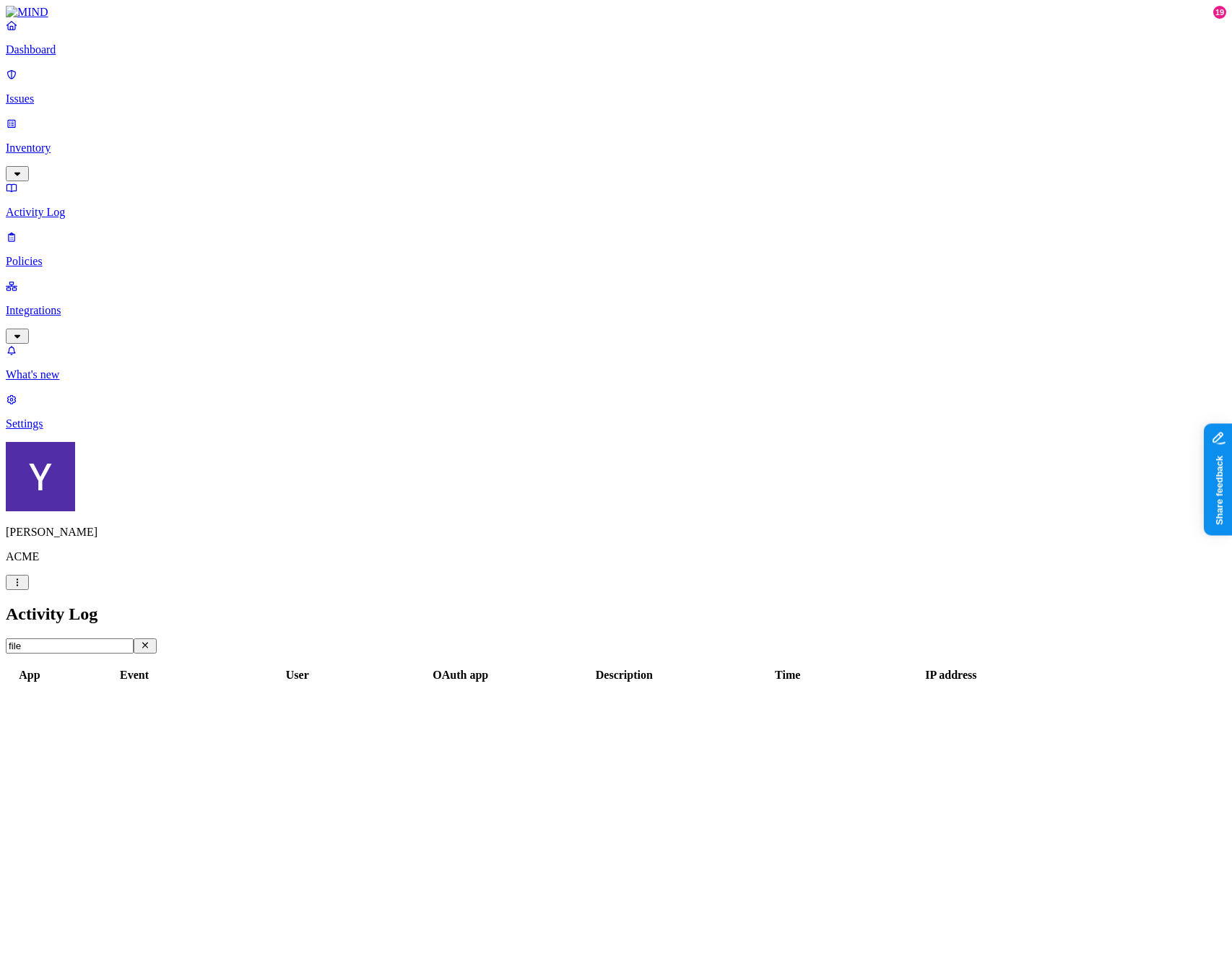
type input "file"
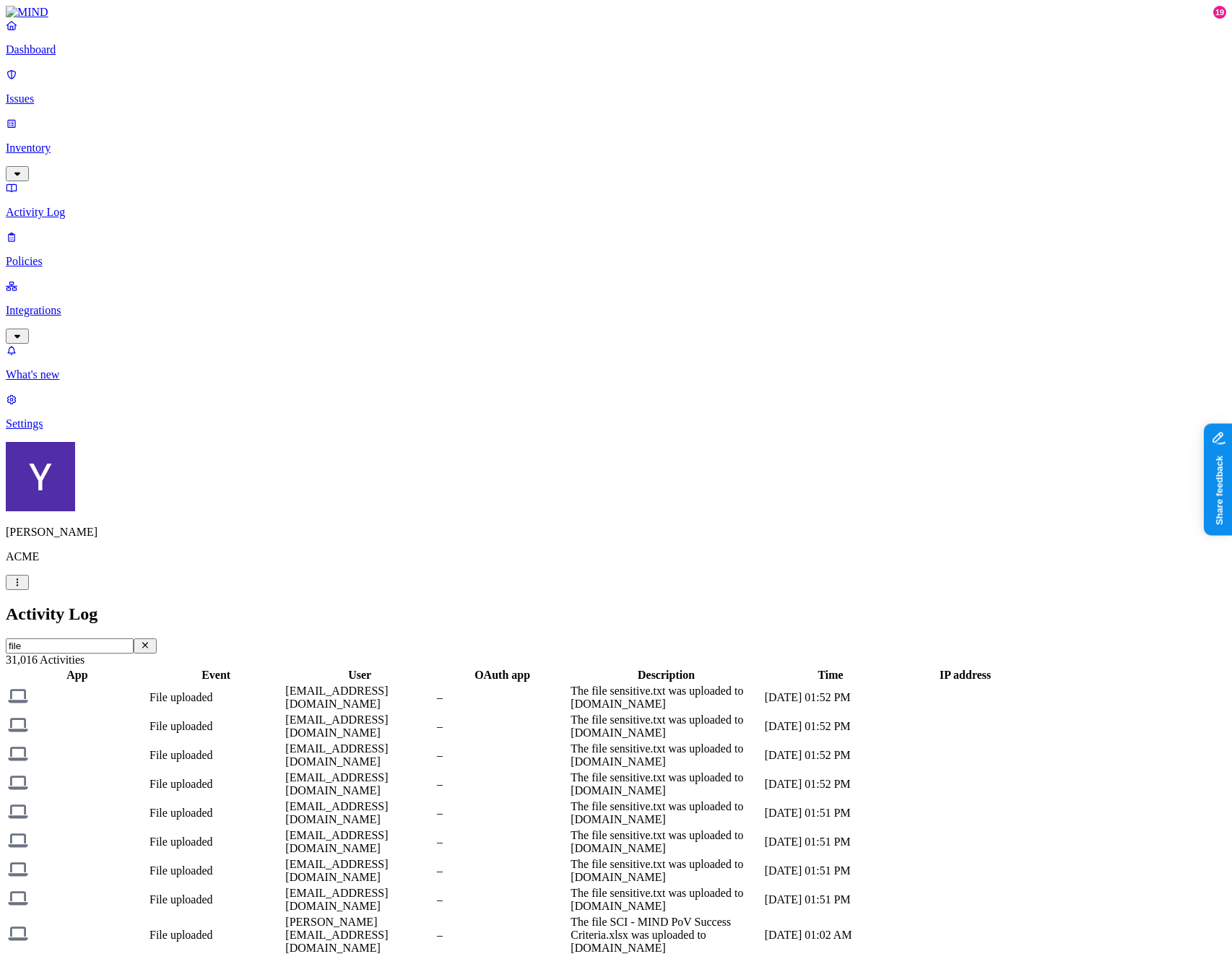
click at [69, 93] on p "Issues" at bounding box center [615, 99] width 1220 height 13
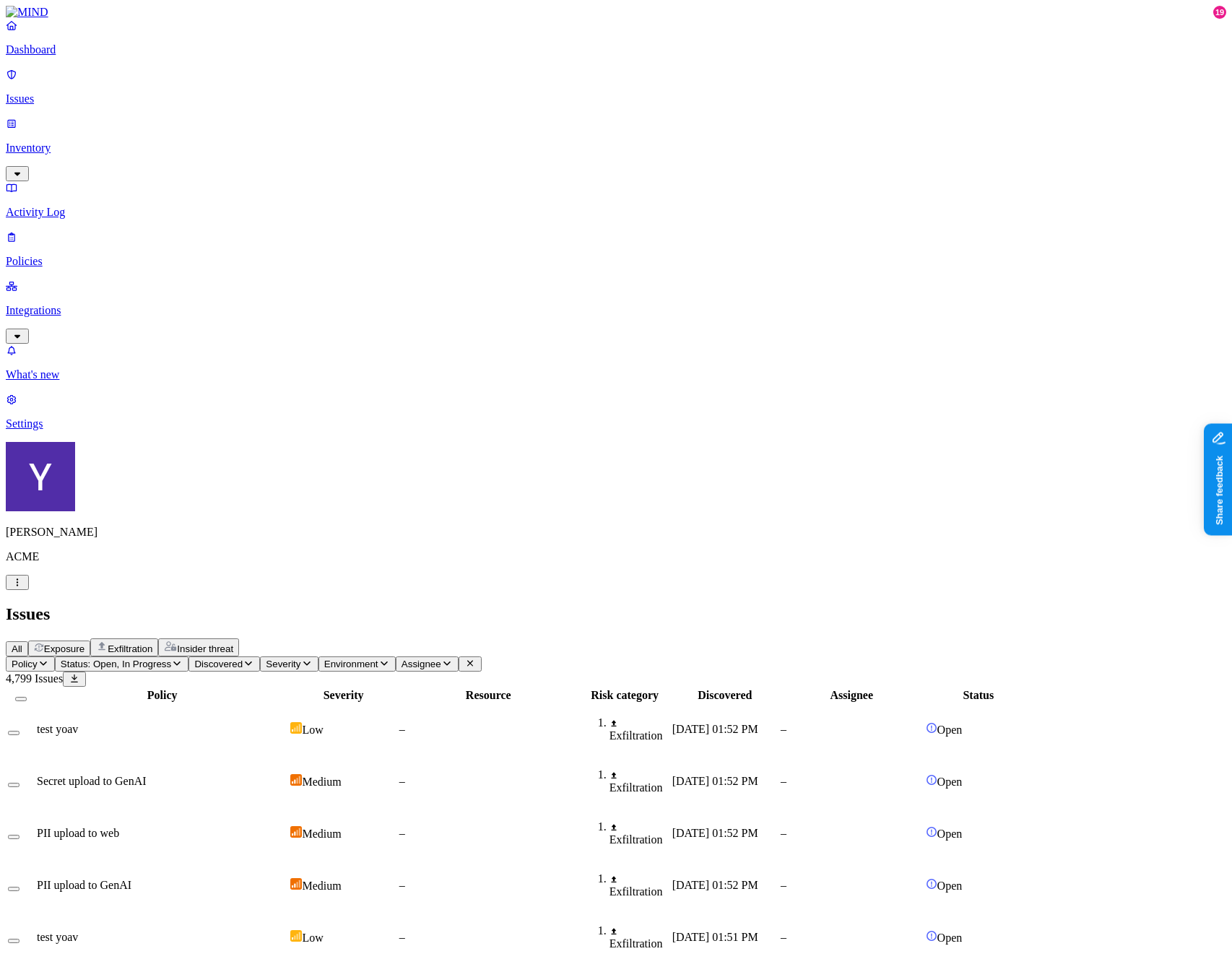
click at [37, 659] on span "Policy" at bounding box center [25, 664] width 26 height 11
type input "hod"
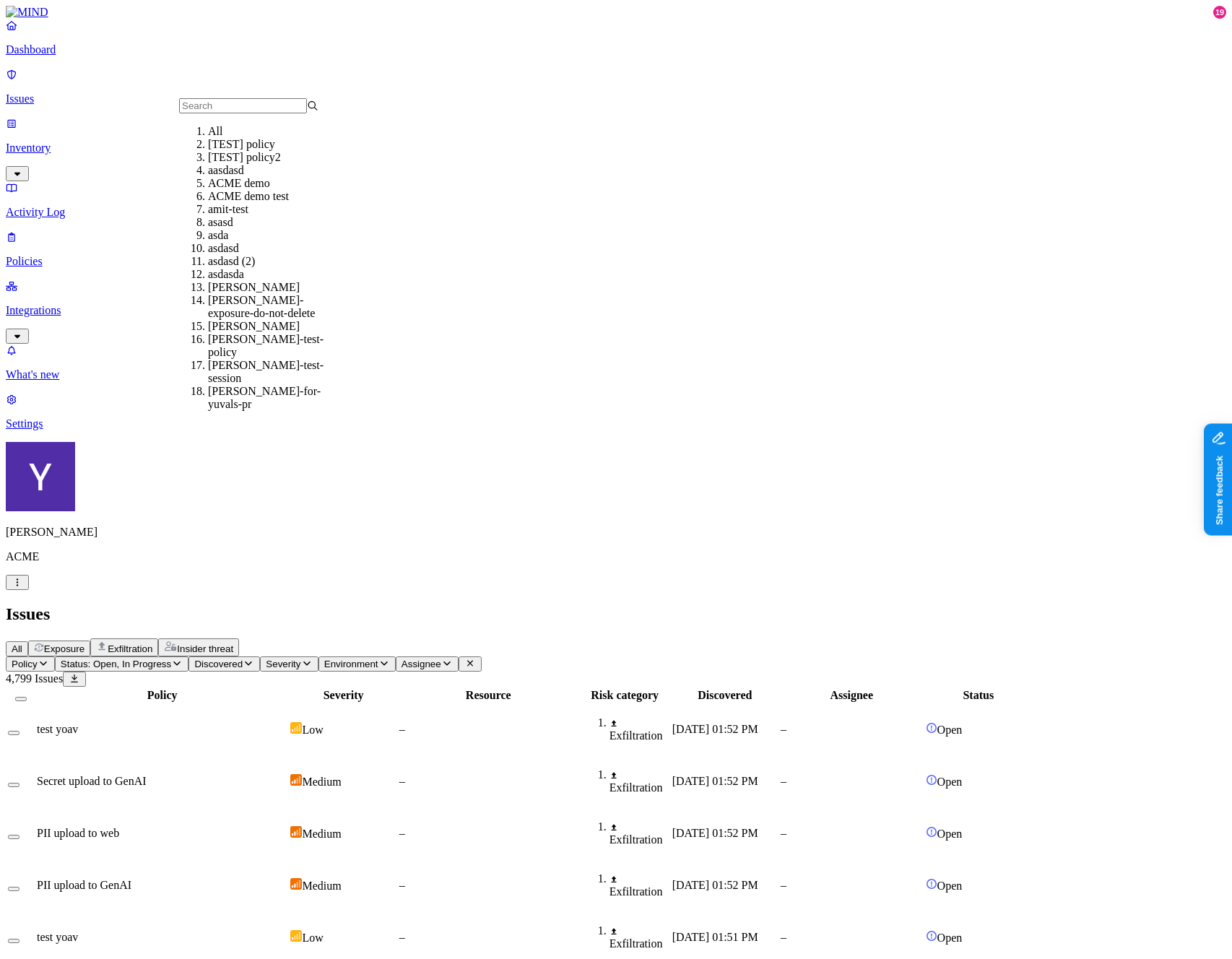
click at [77, 303] on nav "Dashboard Issues Inventory Activity Log Policies Integrations What's new 19 Set…" at bounding box center [615, 225] width 1220 height 411
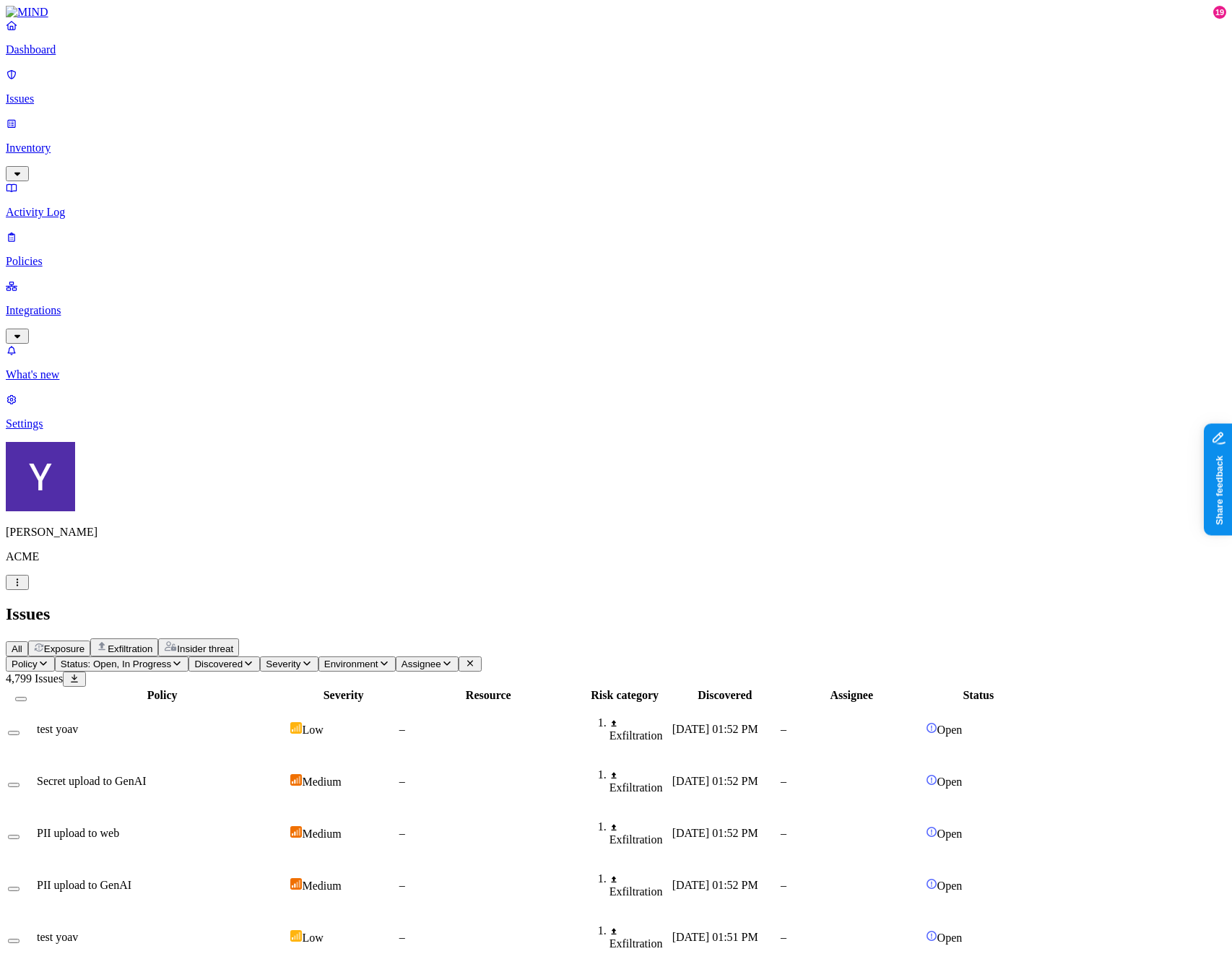
click at [37, 659] on span "Policy" at bounding box center [25, 664] width 26 height 11
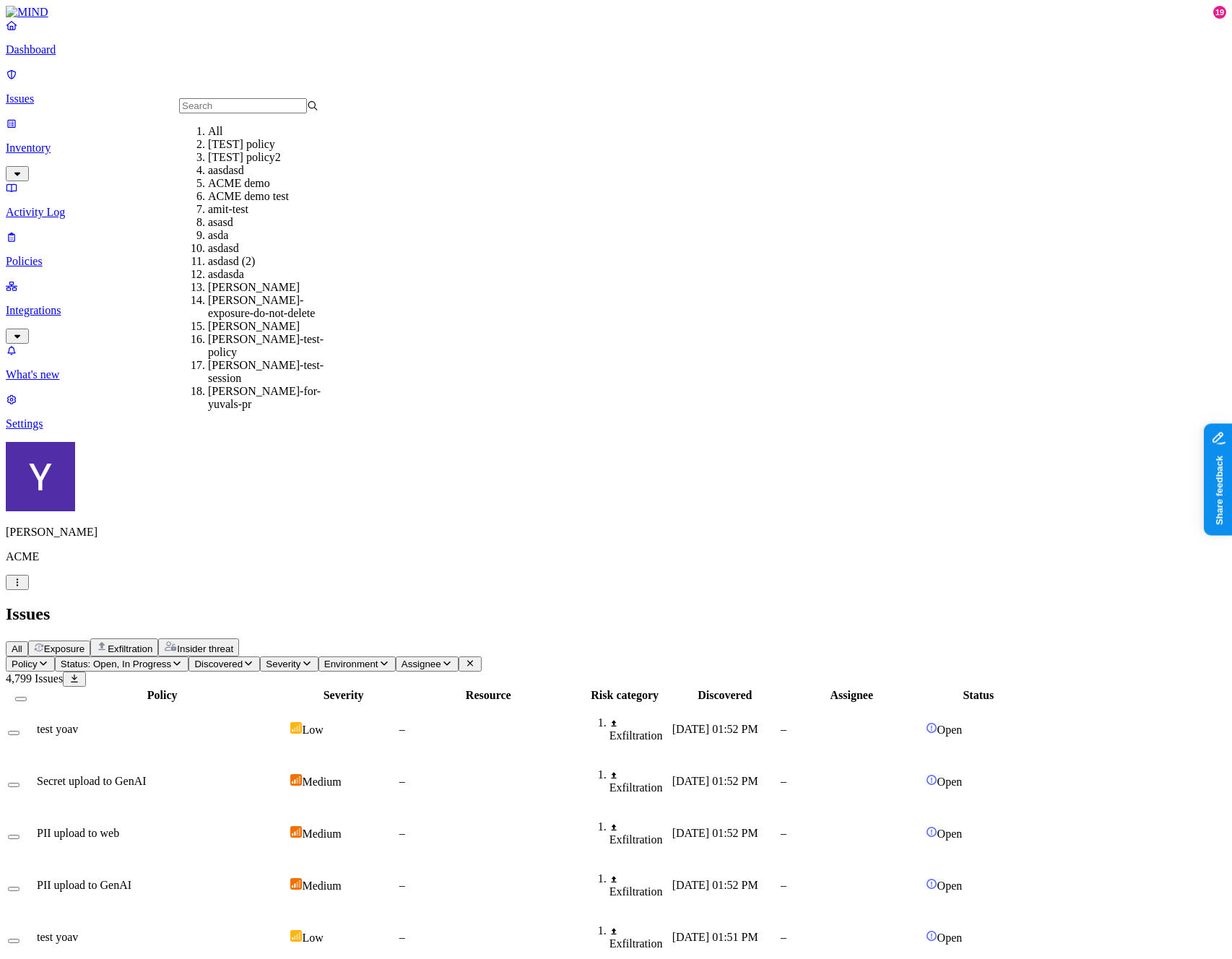
click at [37, 659] on span "Policy" at bounding box center [25, 664] width 26 height 11
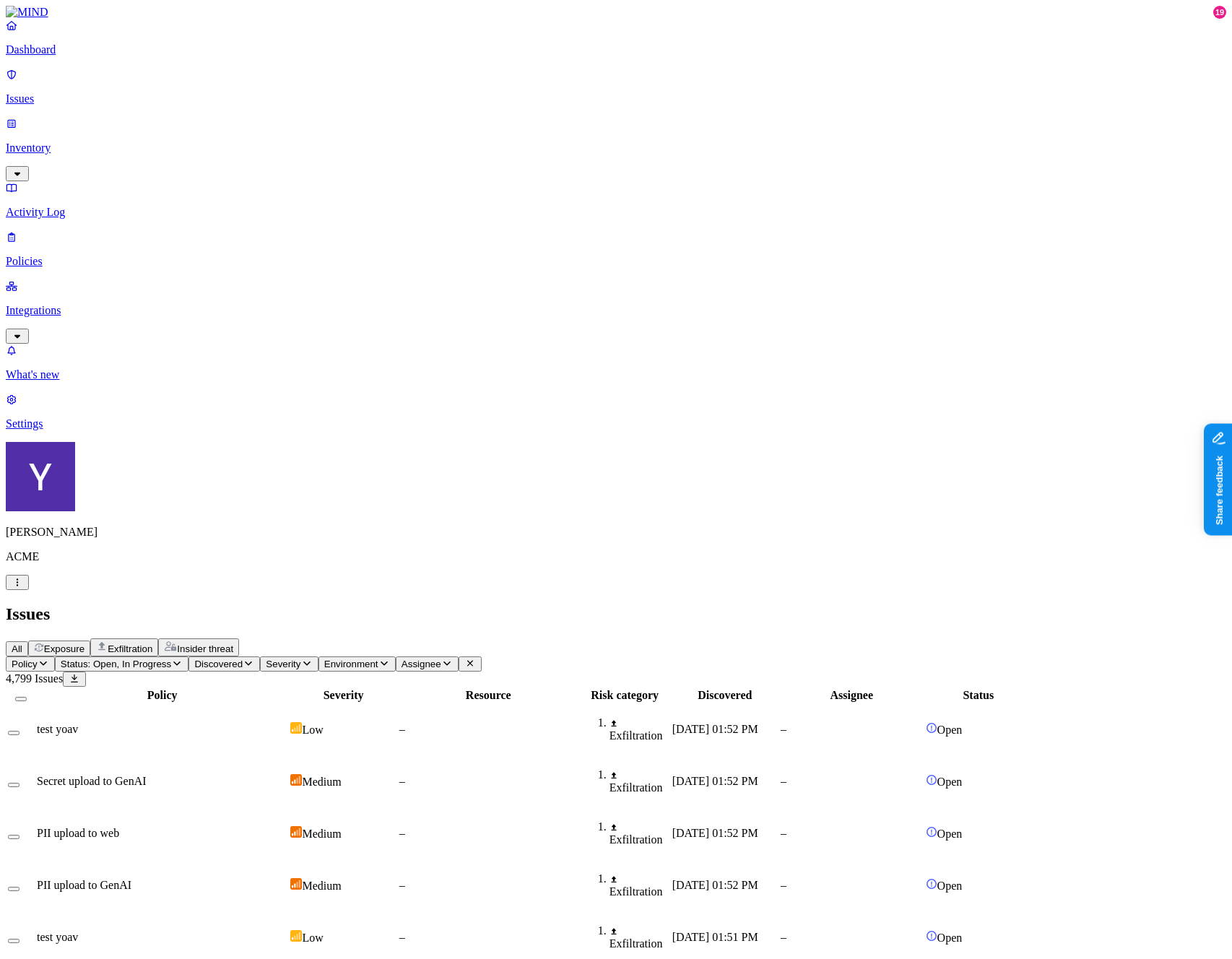
click at [171, 659] on span "Status: Open, In Progress" at bounding box center [116, 664] width 110 height 11
click at [441, 659] on span "Assignee" at bounding box center [421, 664] width 40 height 11
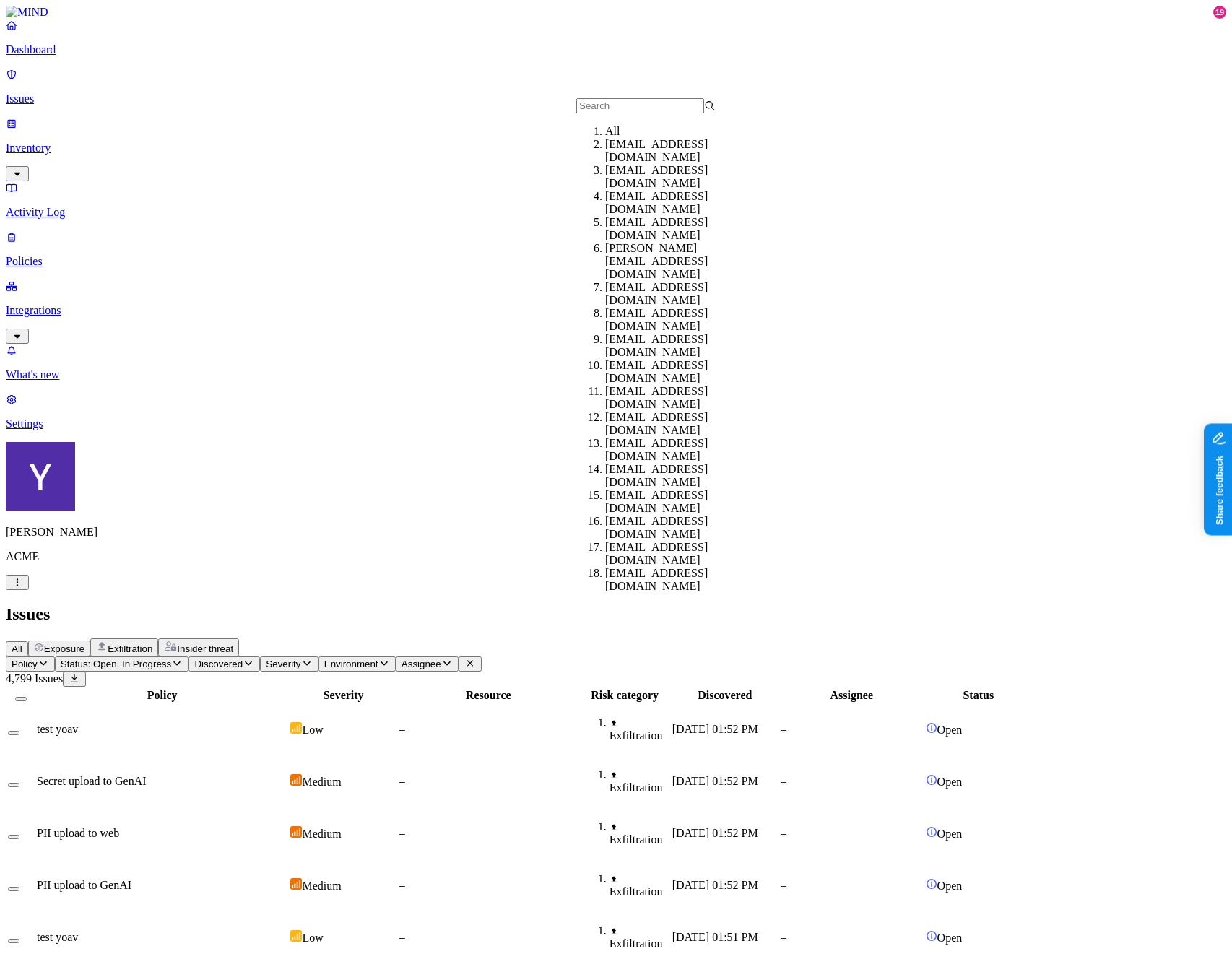
click at [610, 110] on input "text" at bounding box center [640, 106] width 127 height 15
click at [379, 659] on span "Environment" at bounding box center [351, 664] width 55 height 11
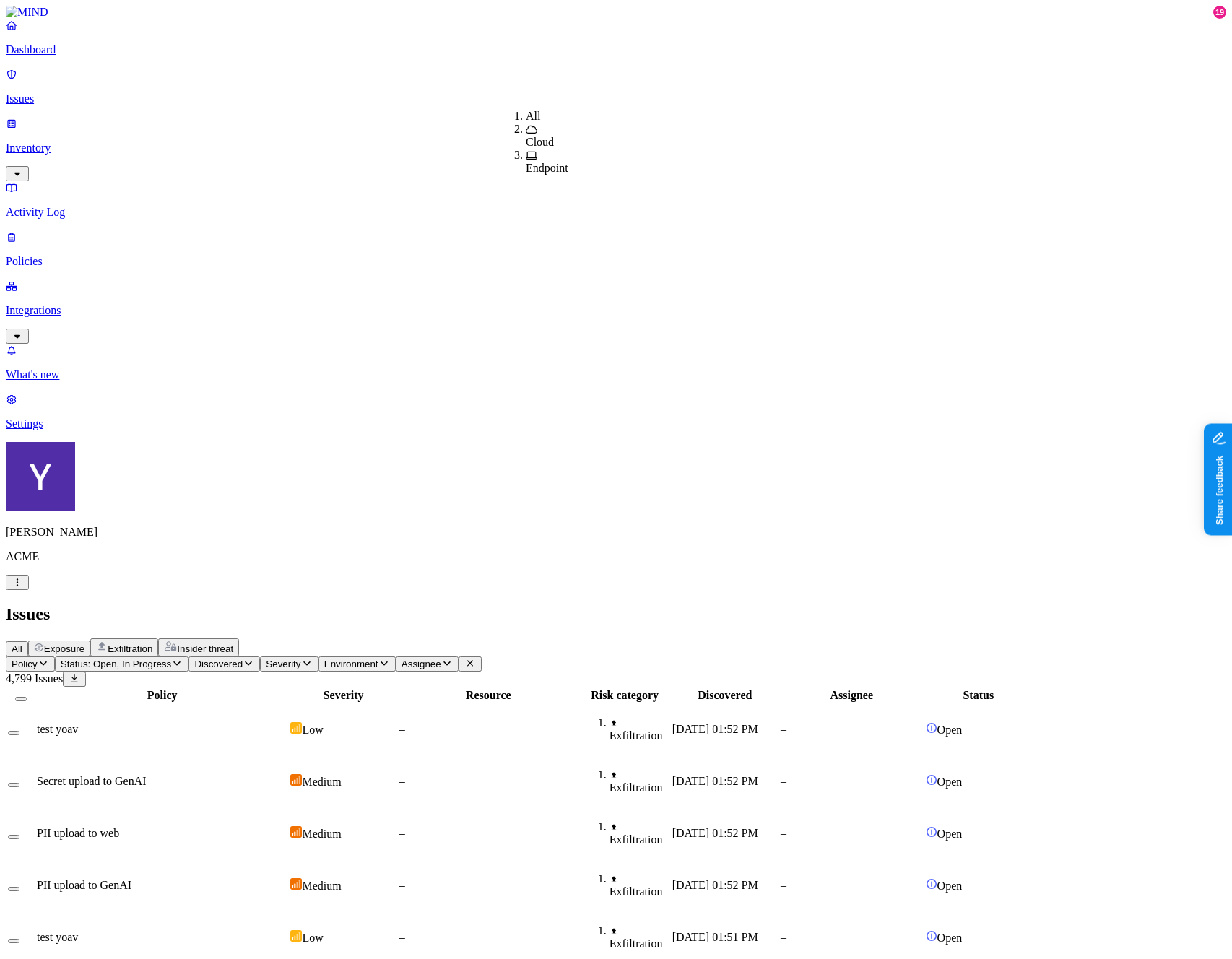
click at [300, 659] on span "Severity" at bounding box center [283, 664] width 35 height 11
click at [243, 659] on span "Discovered" at bounding box center [217, 664] width 48 height 11
click at [171, 659] on span "Status: Open, In Progress" at bounding box center [116, 664] width 110 height 11
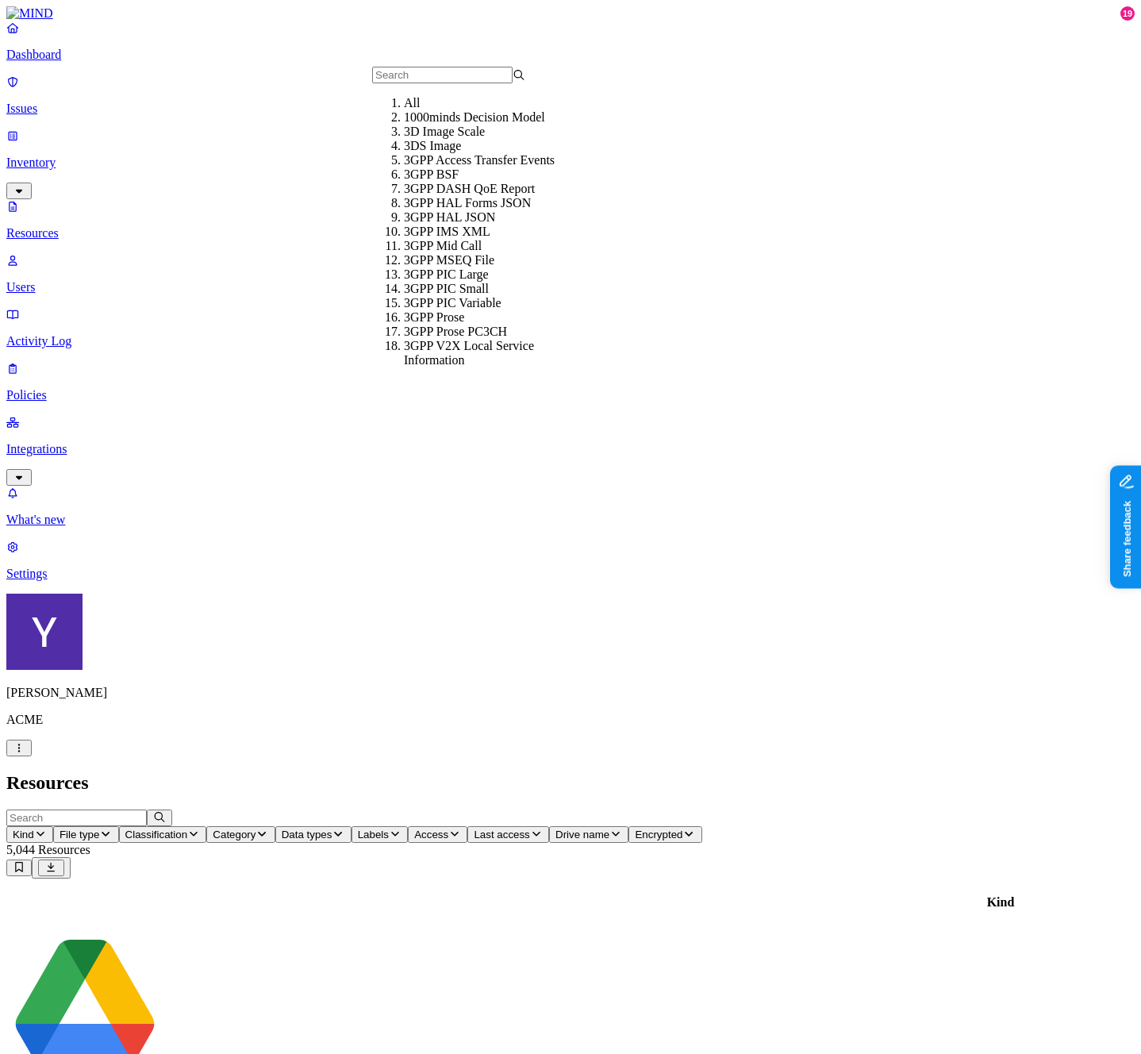
click at [389, 772] on h2 "Resources" at bounding box center [570, 782] width 1128 height 21
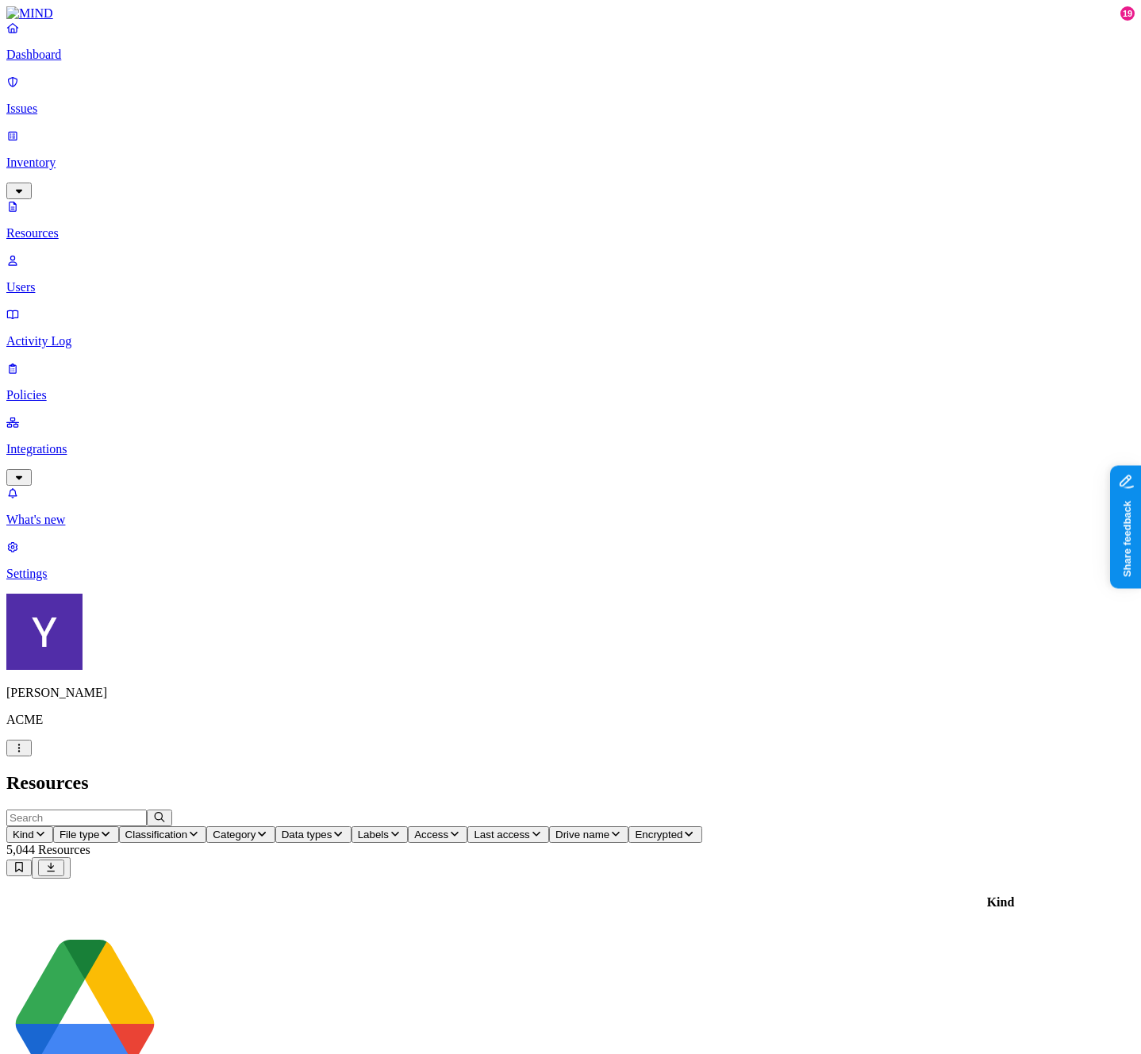
click at [88, 280] on p "Users" at bounding box center [570, 287] width 1128 height 14
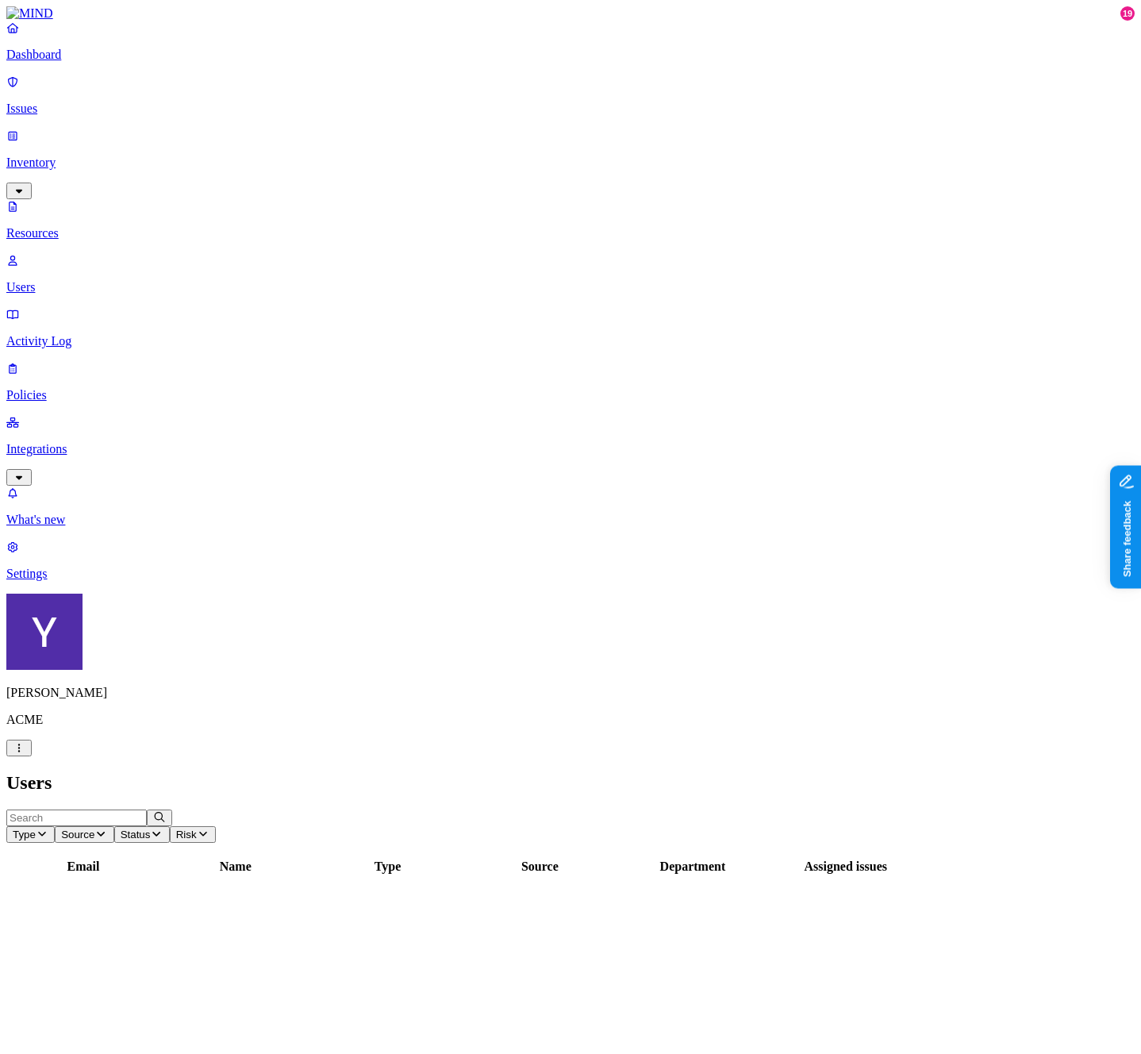
click at [86, 334] on p "Activity Log" at bounding box center [570, 341] width 1128 height 14
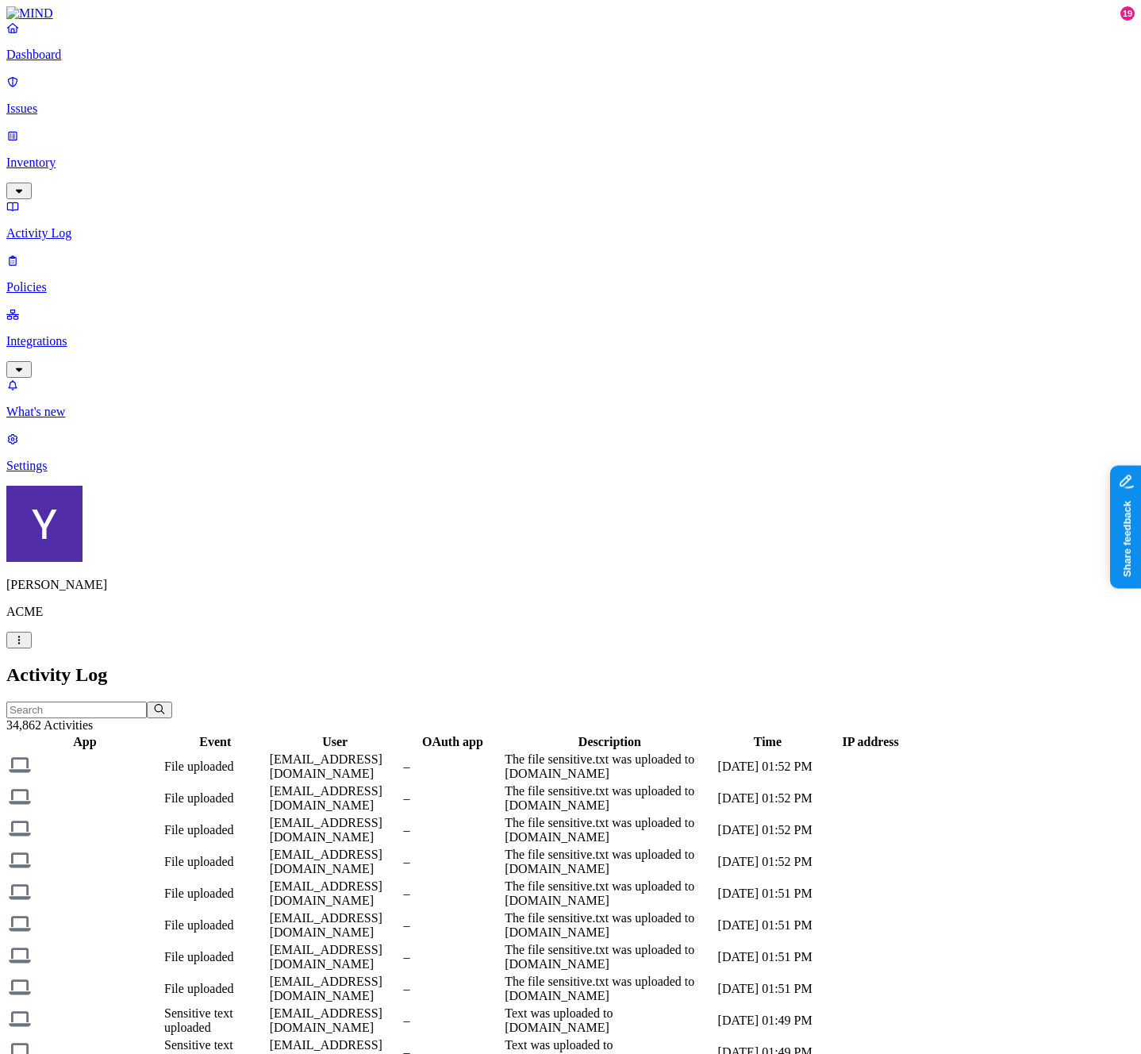
click at [98, 102] on p "Issues" at bounding box center [570, 109] width 1128 height 14
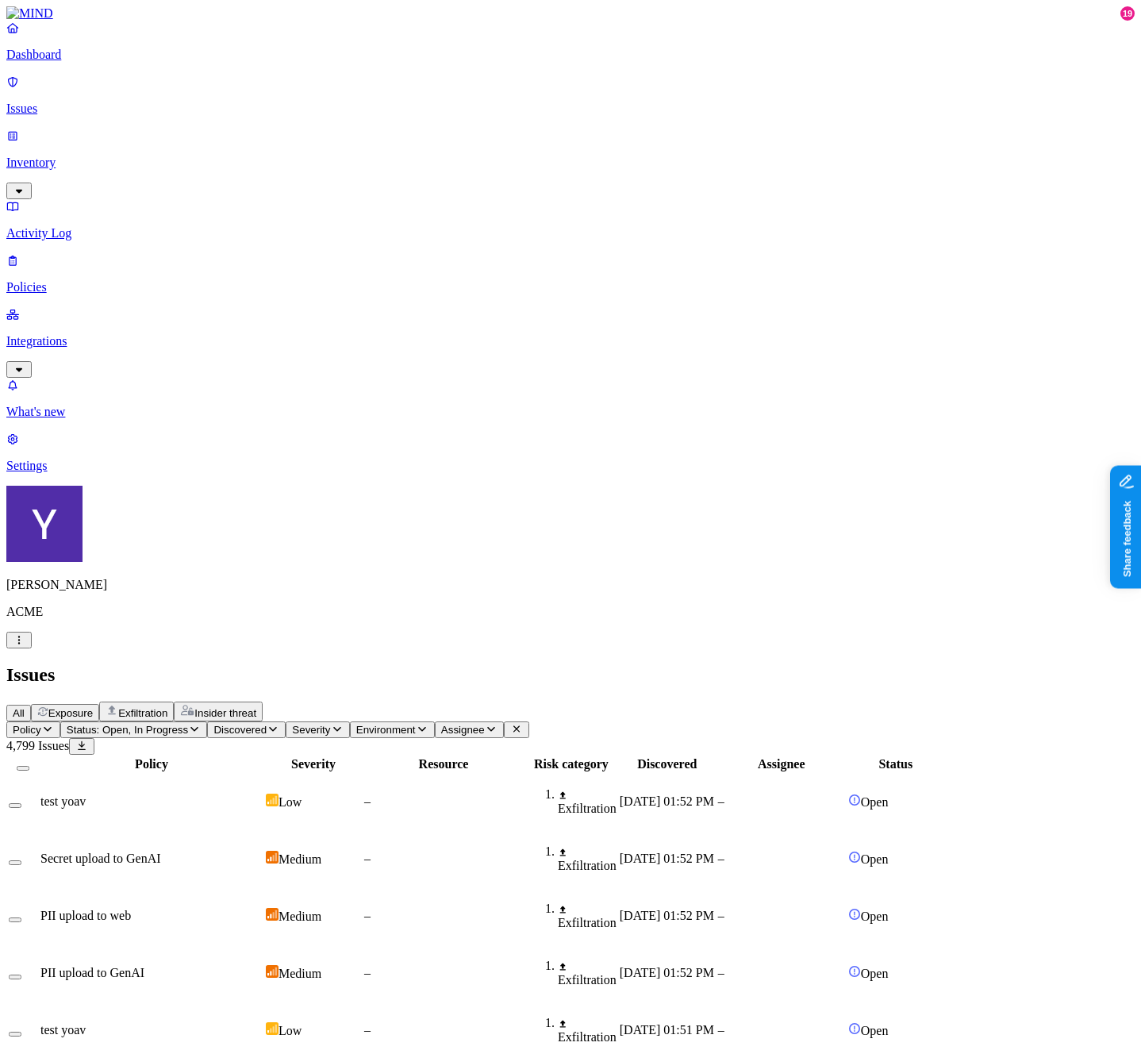
click at [943, 757] on div "Status" at bounding box center [895, 764] width 95 height 14
click at [362, 756] on th "Severity" at bounding box center [313, 764] width 97 height 16
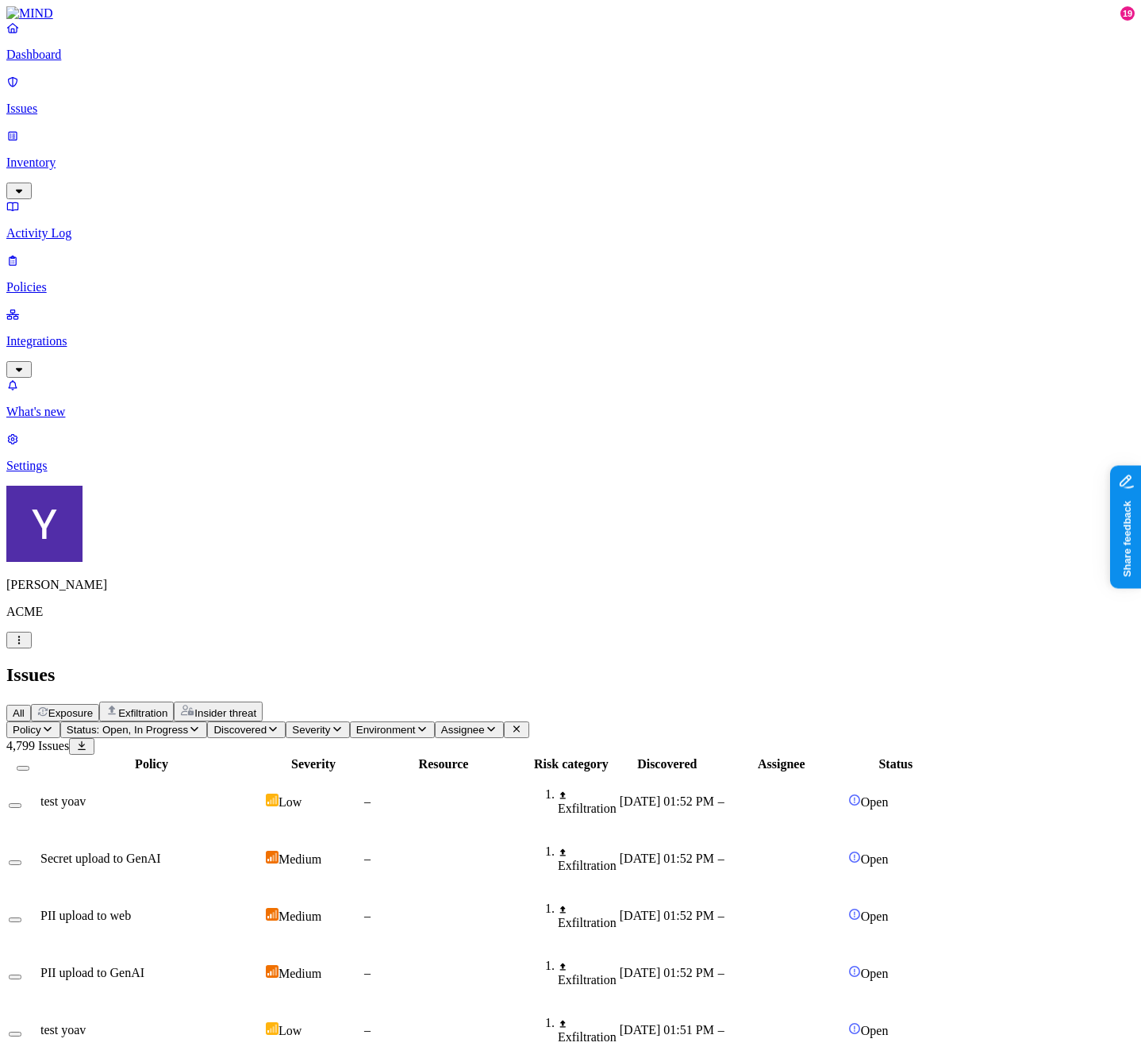
click at [362, 756] on th "Severity" at bounding box center [313, 764] width 97 height 16
click at [72, 156] on p "Inventory" at bounding box center [570, 163] width 1128 height 14
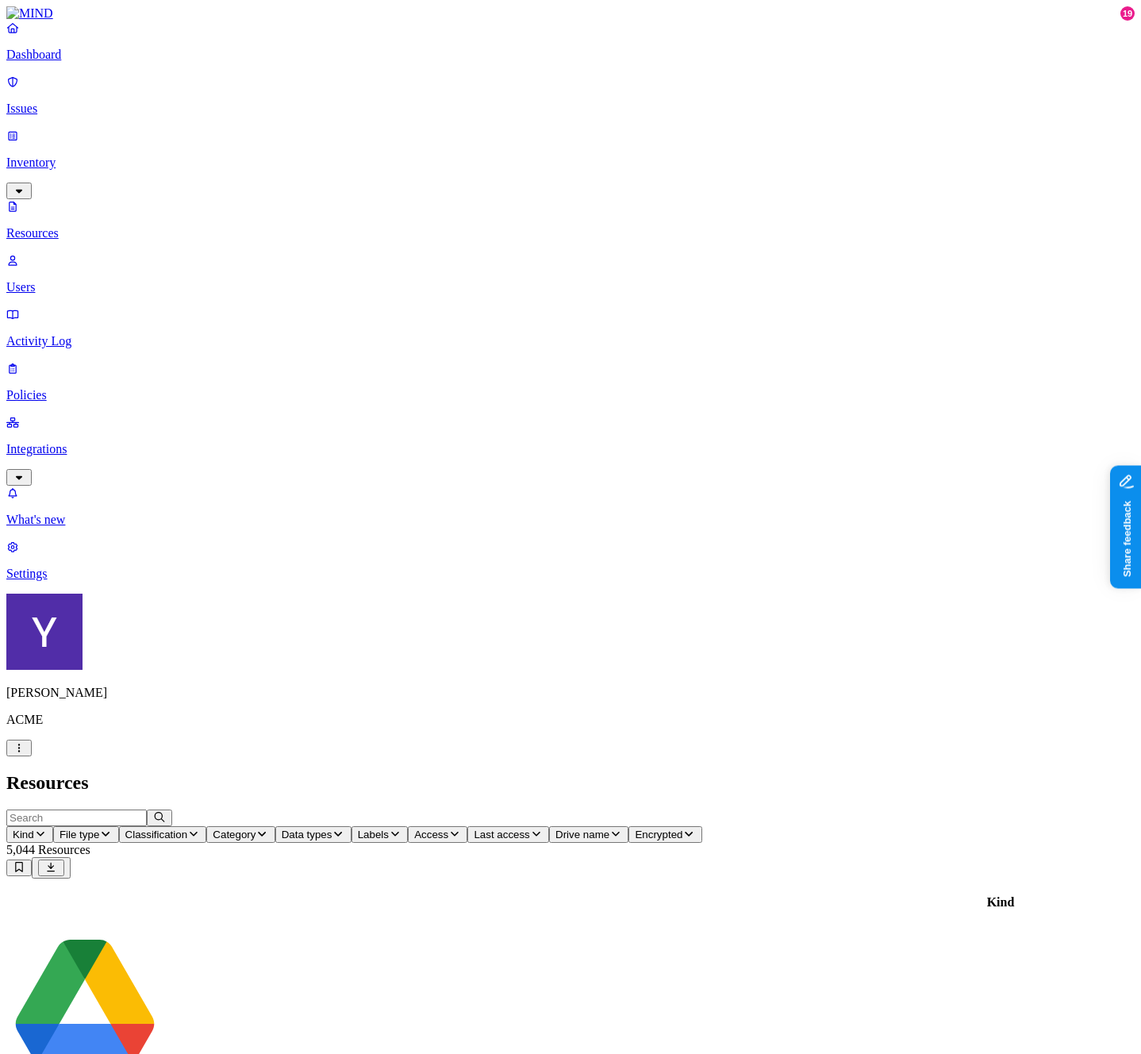
click at [112, 828] on icon "button" at bounding box center [105, 833] width 13 height 10
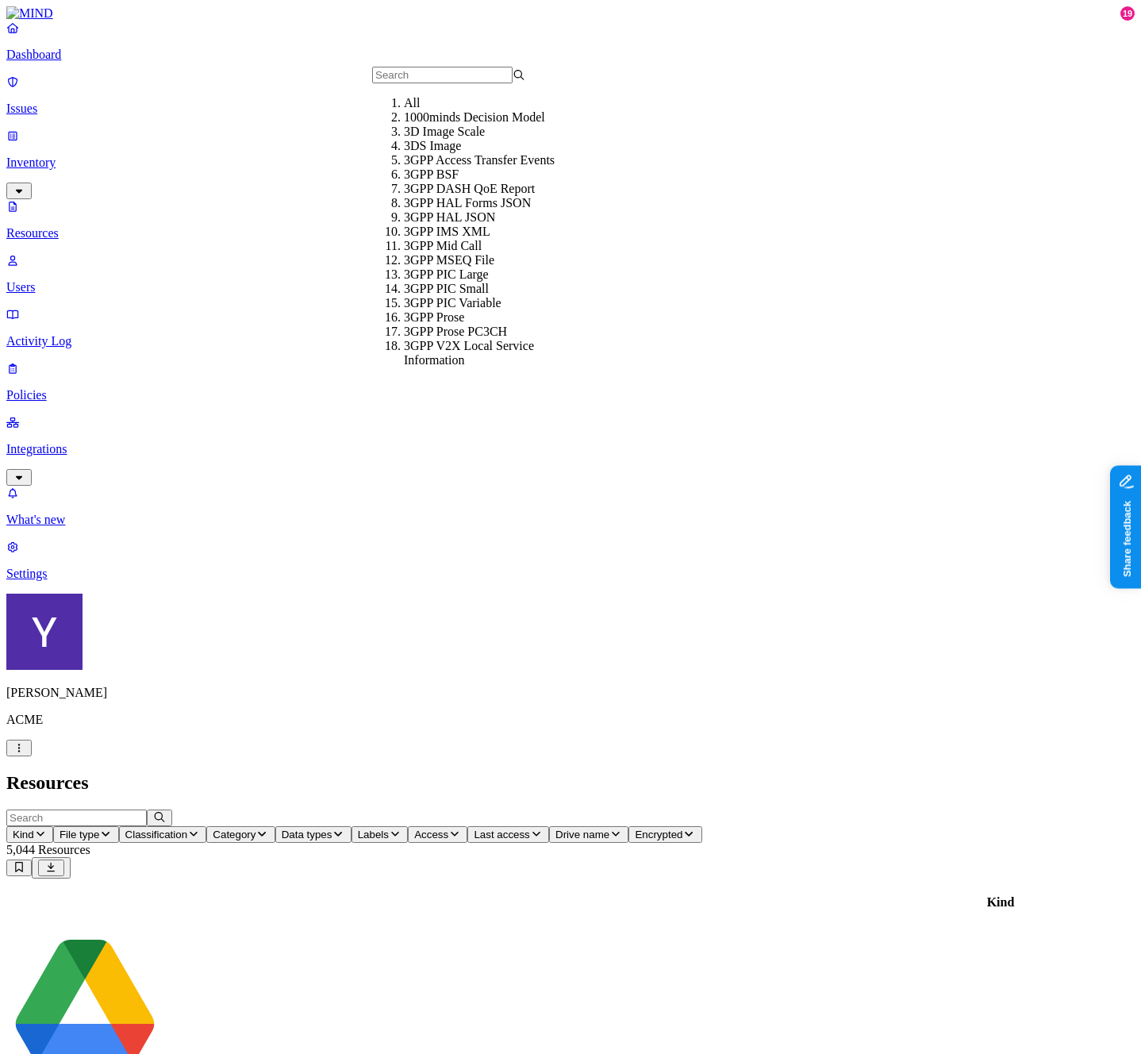
click at [433, 125] on div "1000minds Decision Model" at bounding box center [480, 117] width 153 height 14
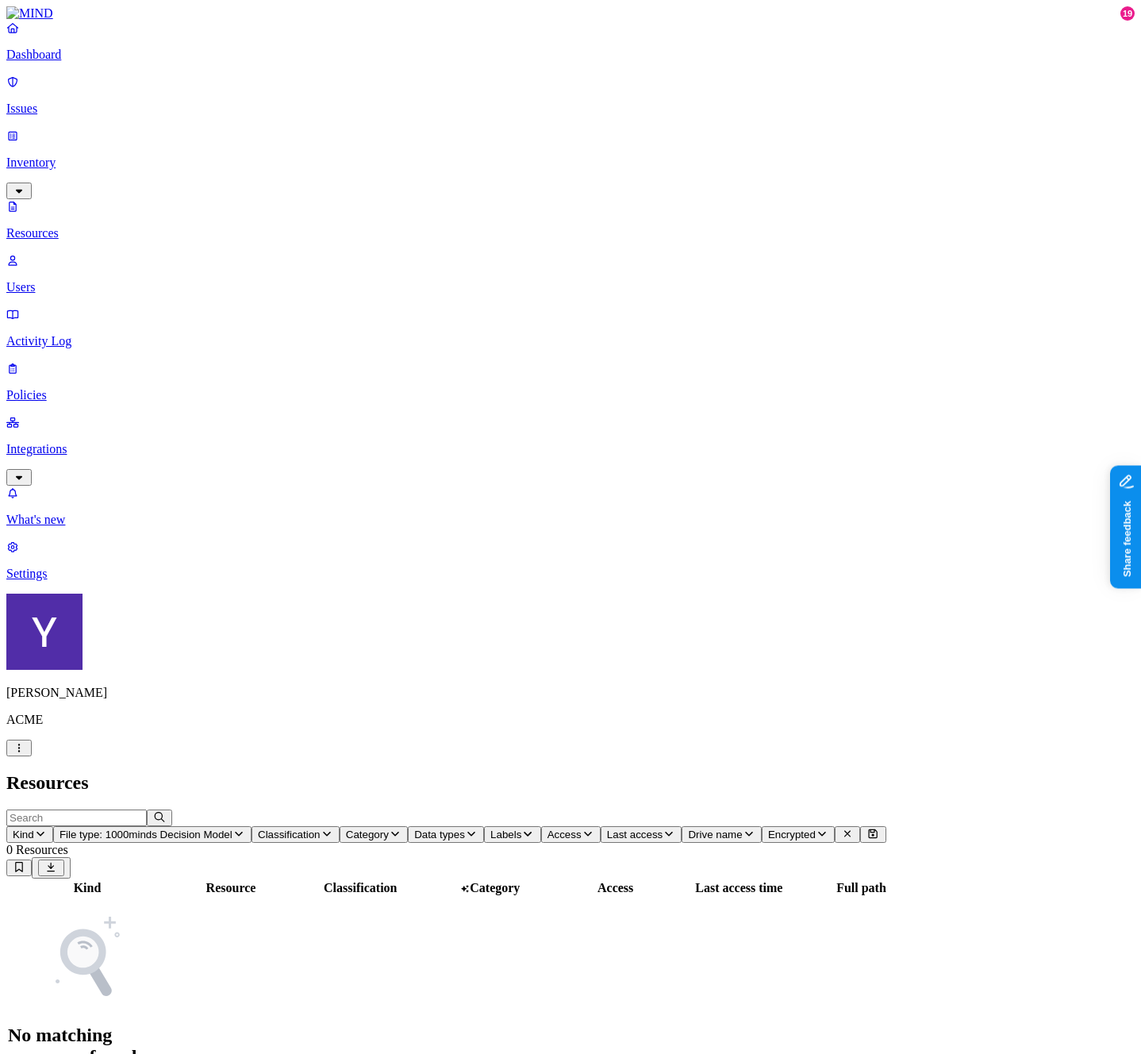
click at [147, 809] on input "text" at bounding box center [76, 817] width 140 height 17
click at [252, 826] on button "File type: 1000minds Decision Model" at bounding box center [152, 834] width 198 height 17
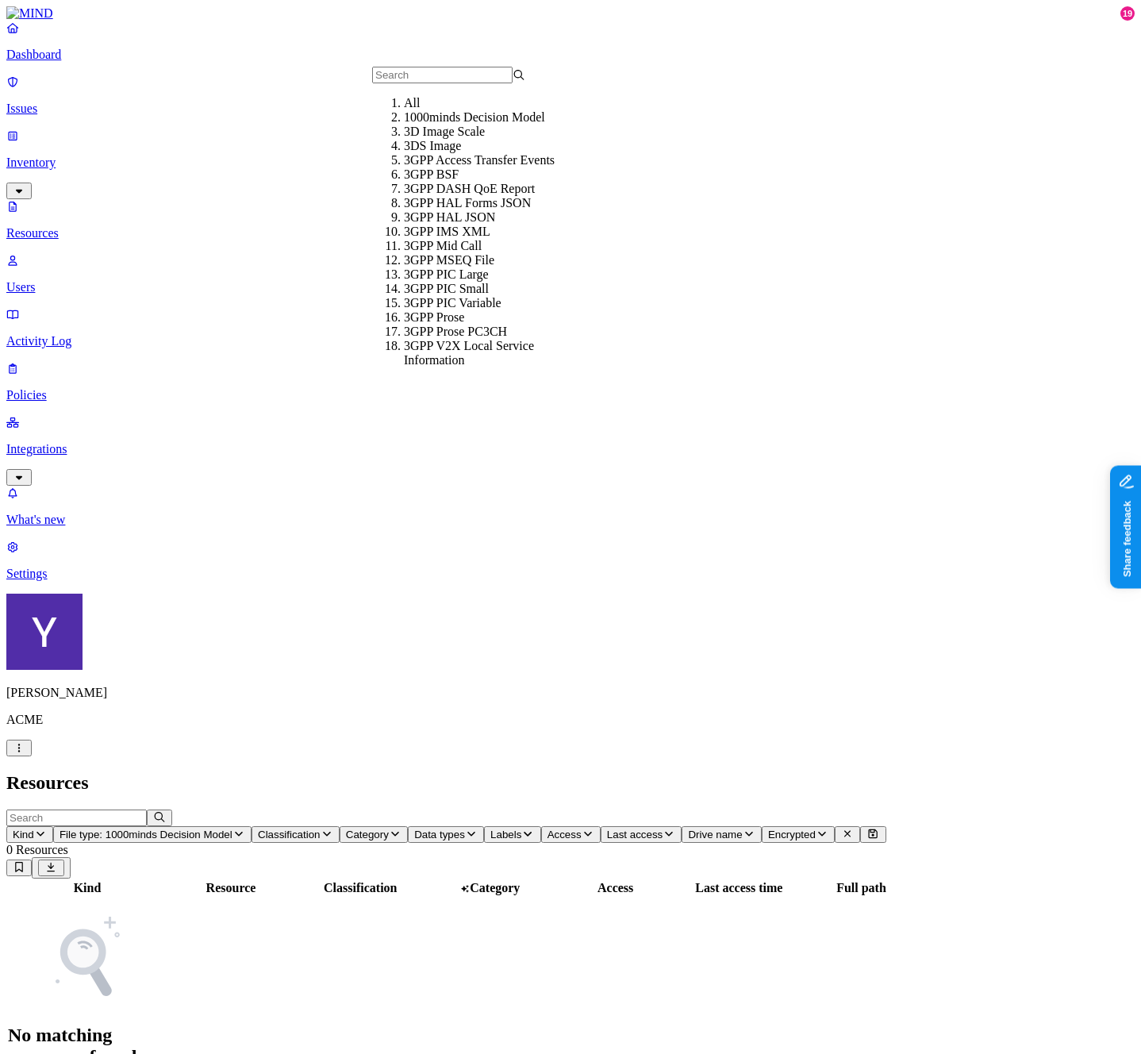
click at [448, 110] on div "All" at bounding box center [480, 103] width 153 height 14
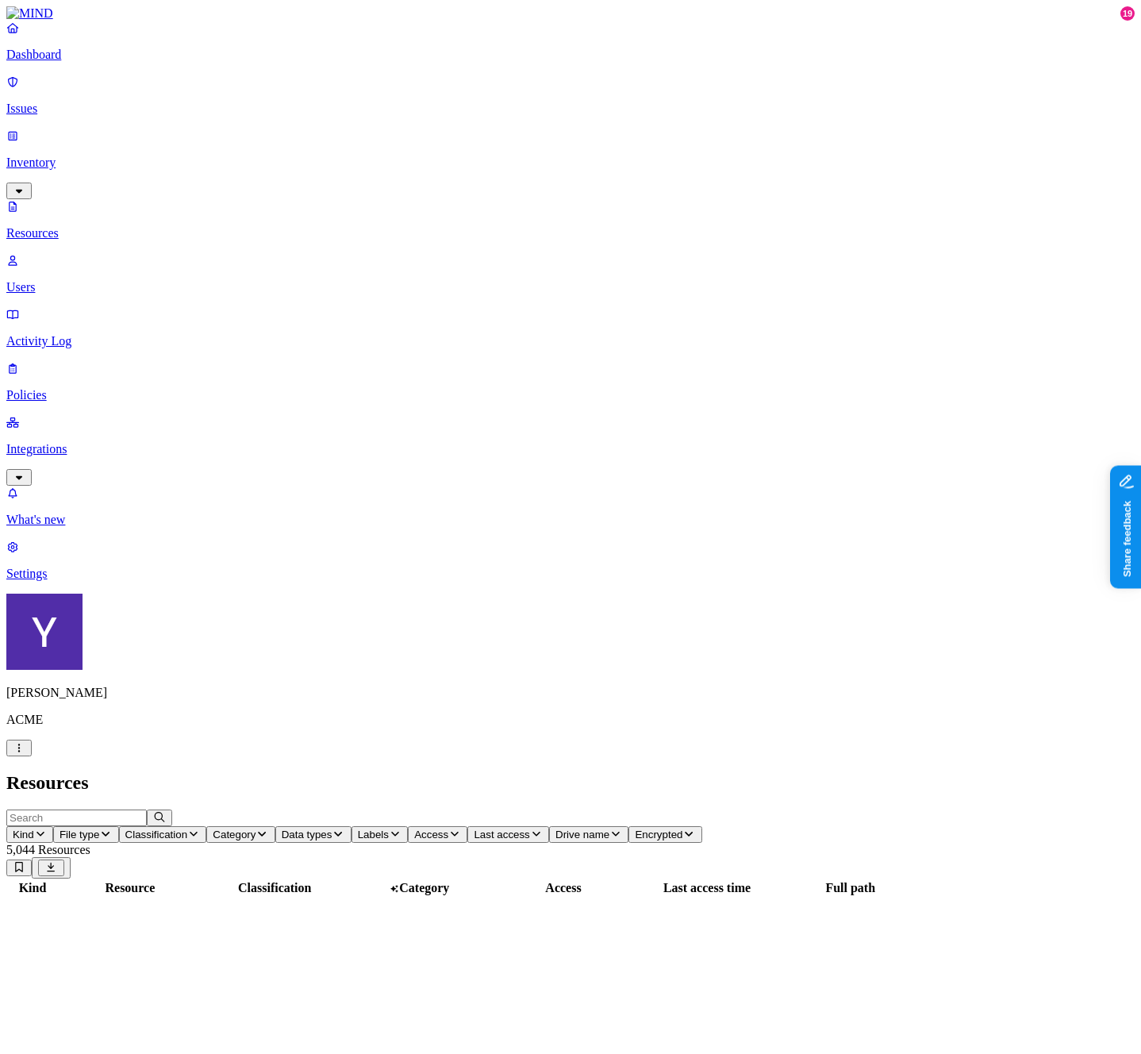
click at [255, 828] on span "Category" at bounding box center [234, 834] width 43 height 12
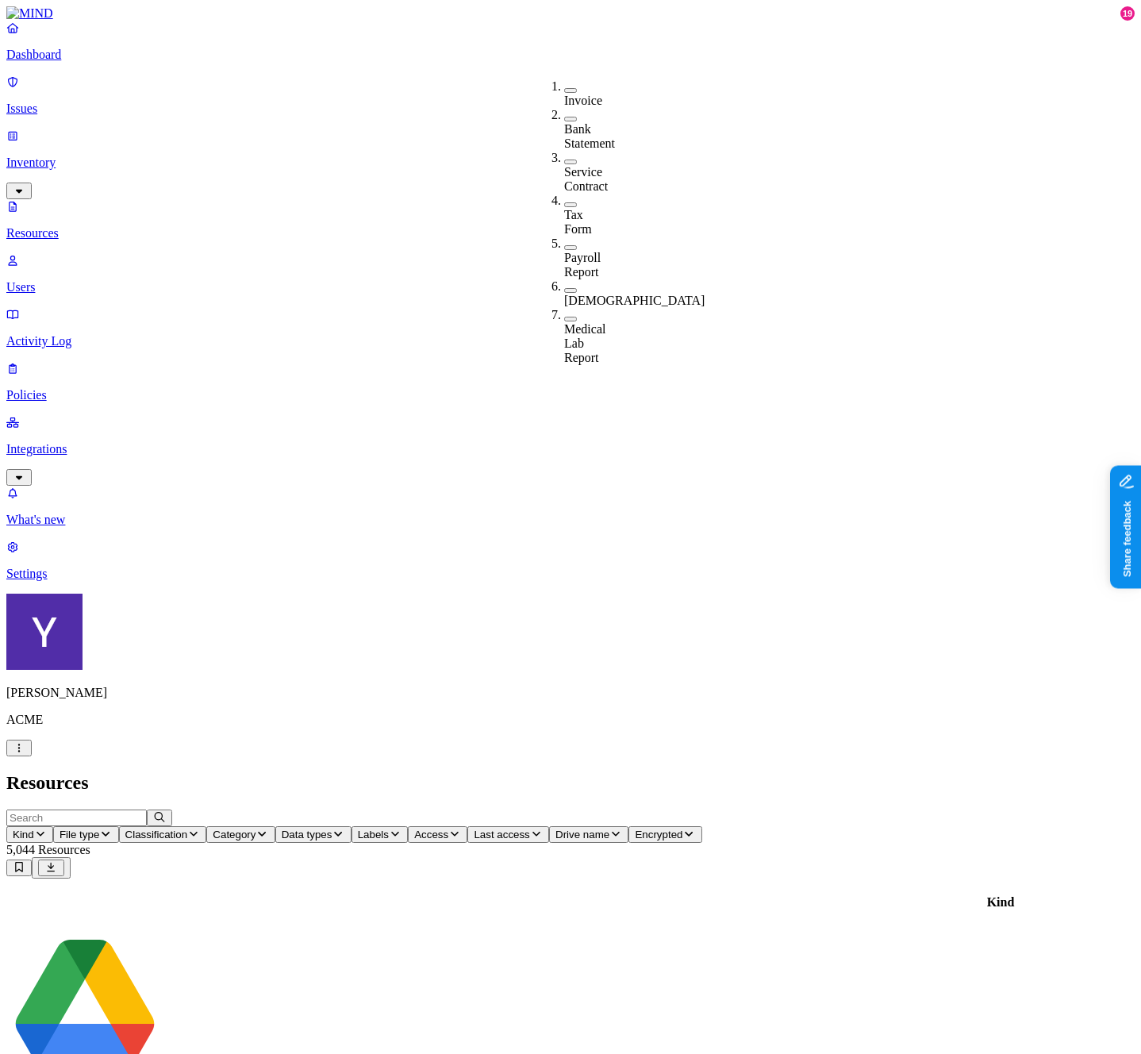
click at [332, 828] on span "Data types" at bounding box center [307, 834] width 51 height 12
click at [188, 828] on span "Classification" at bounding box center [156, 834] width 63 height 12
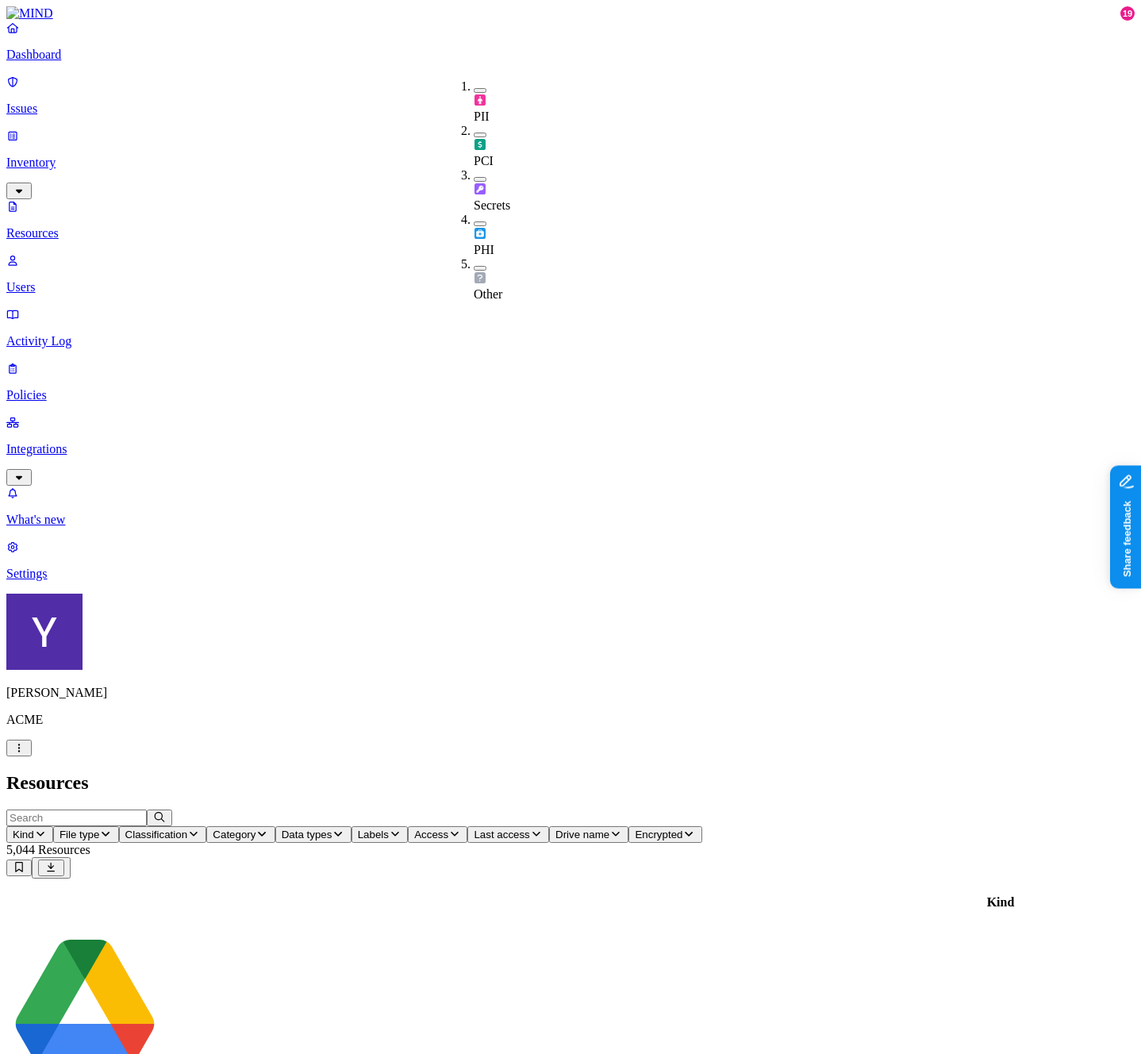
click at [474, 88] on button "button" at bounding box center [480, 90] width 13 height 5
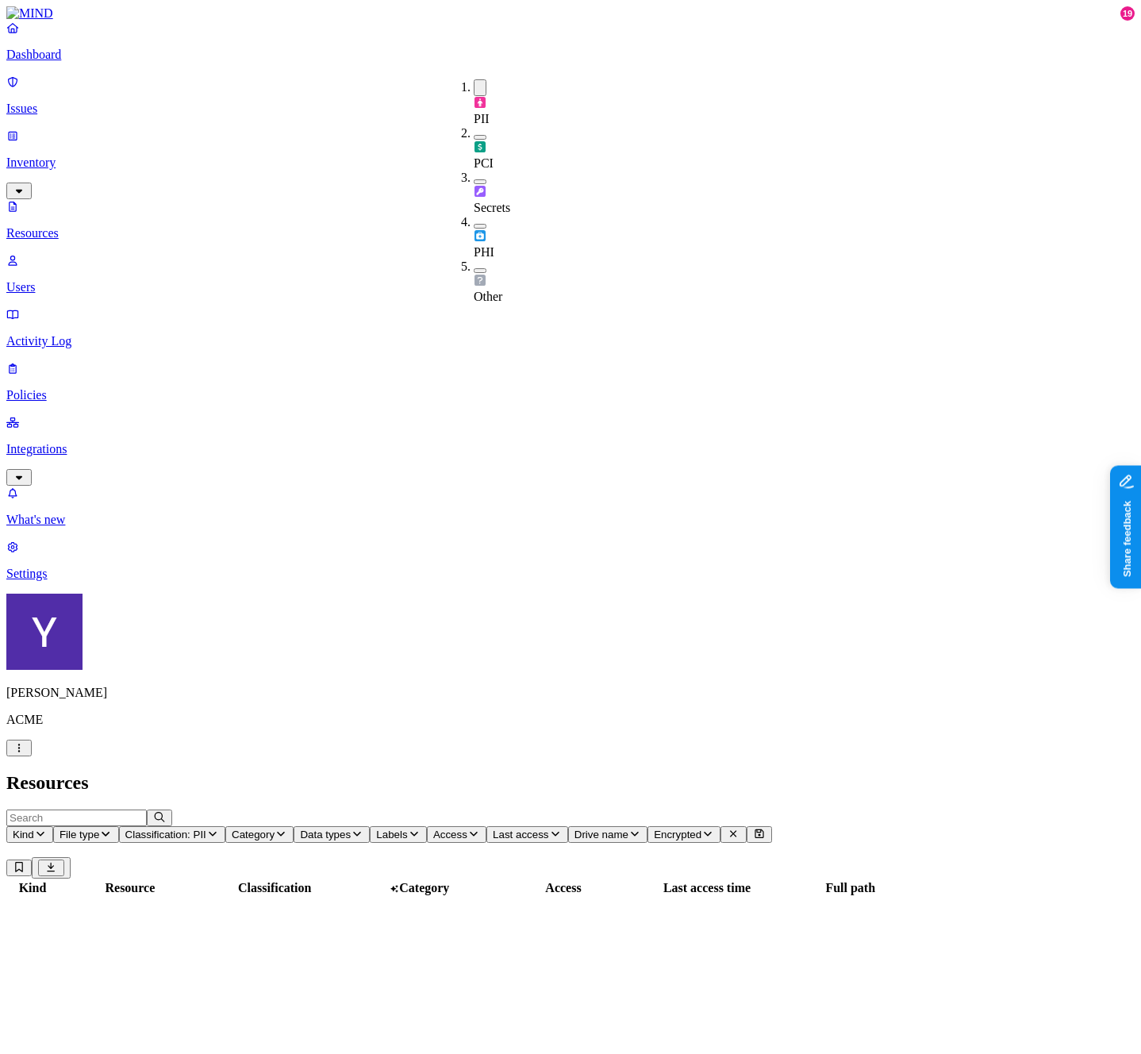
click at [147, 809] on input "text" at bounding box center [76, 817] width 140 height 17
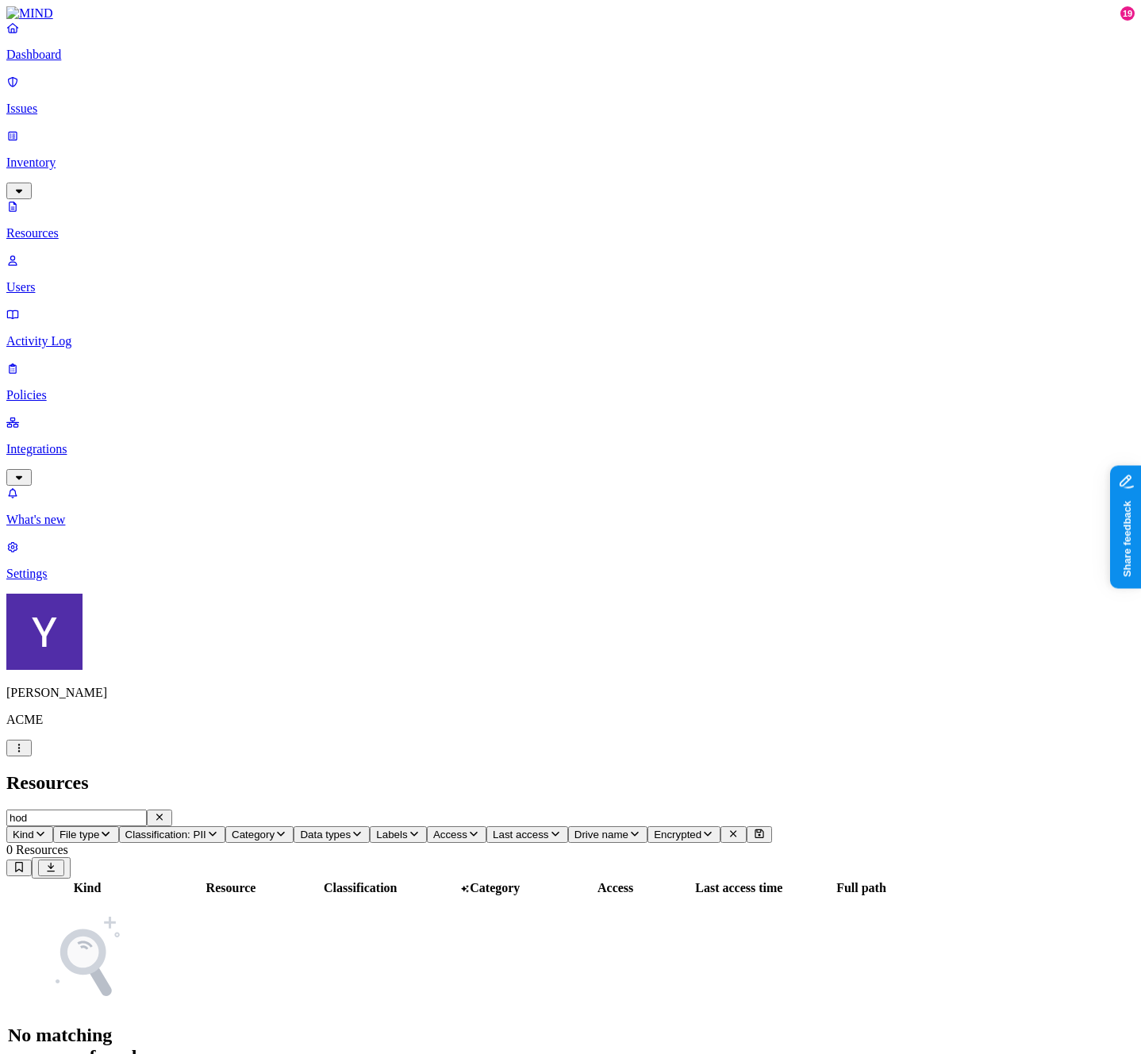
type input "]"
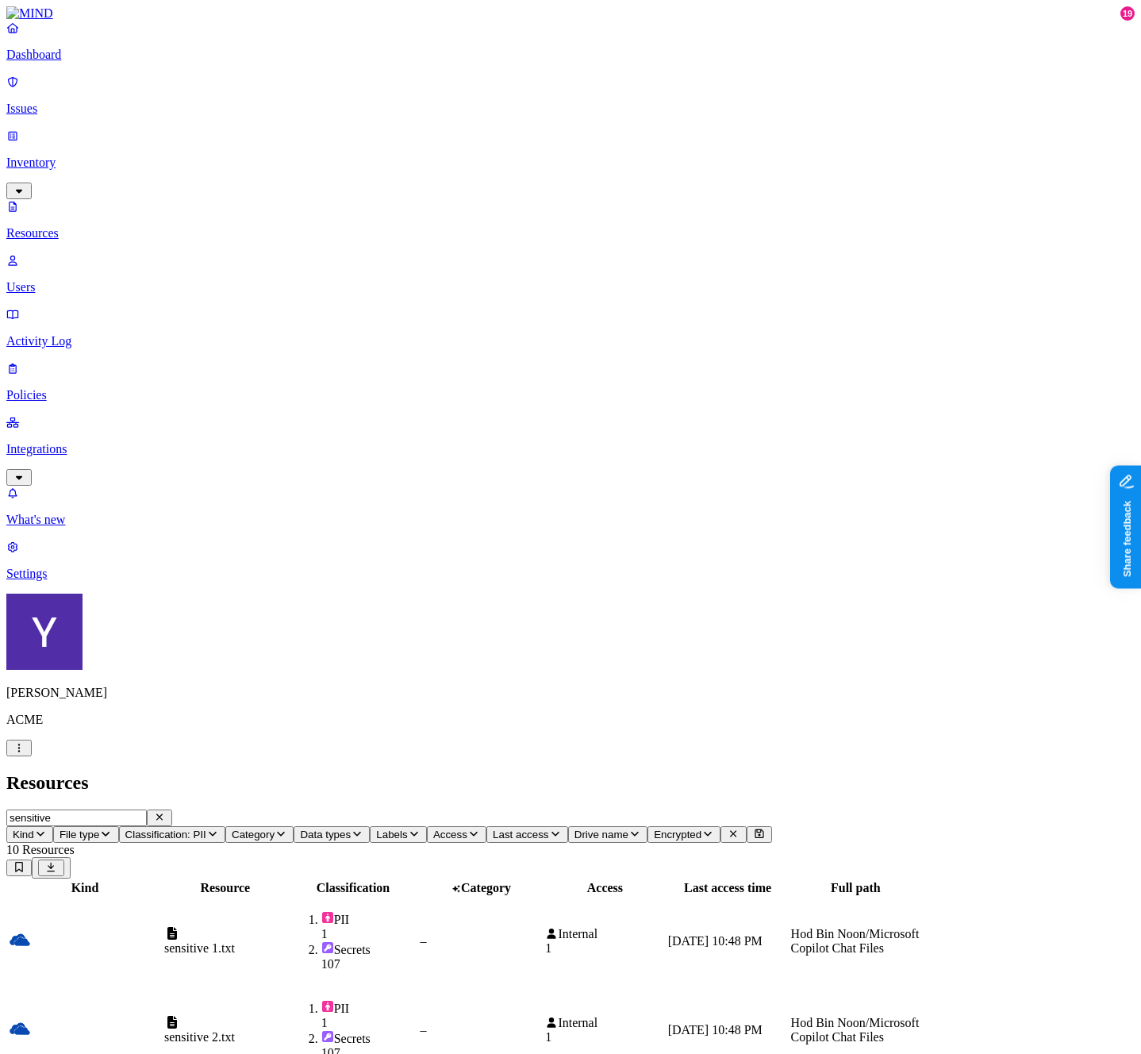
type input "sensitive"
